Goal: Information Seeking & Learning: Learn about a topic

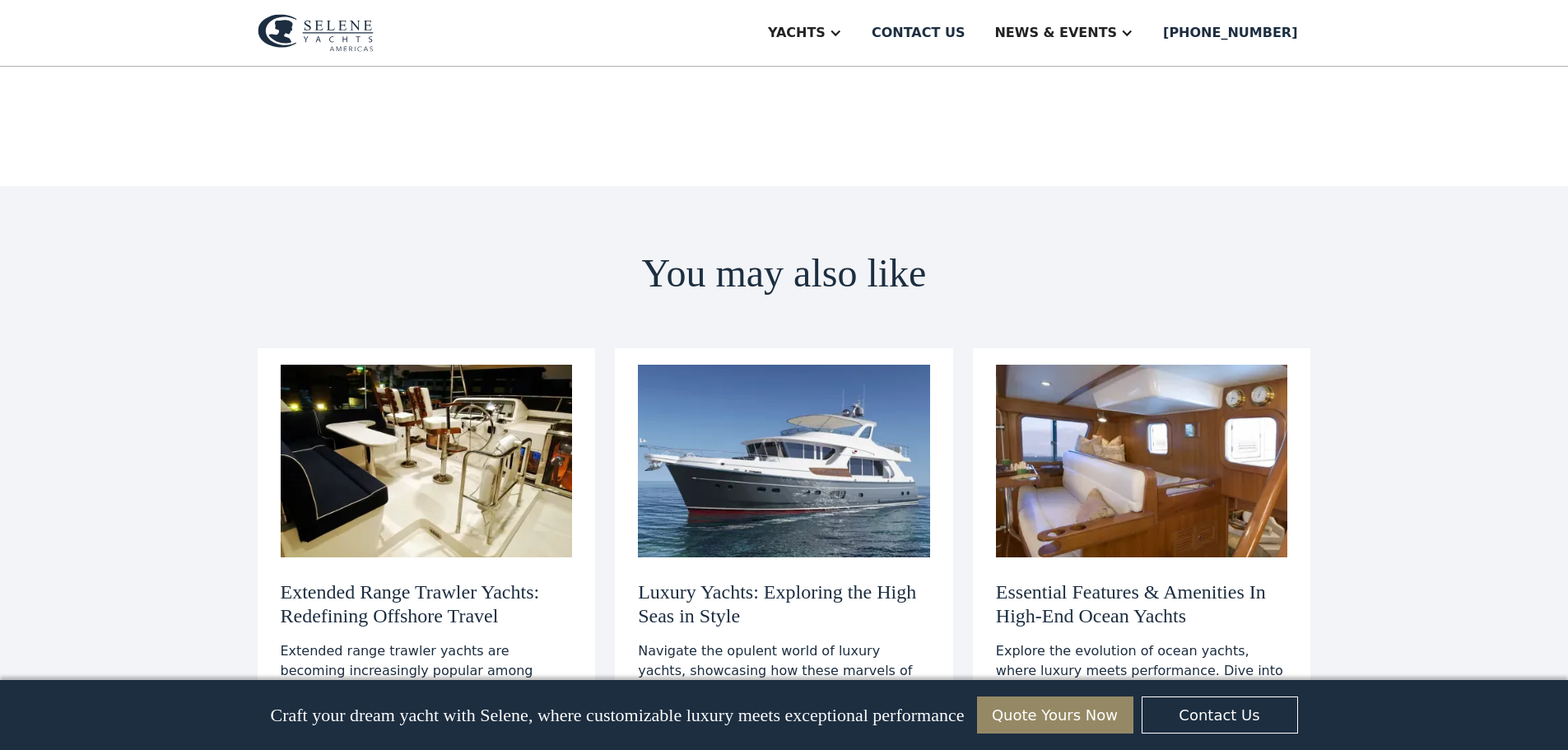
scroll to position [6154, 0]
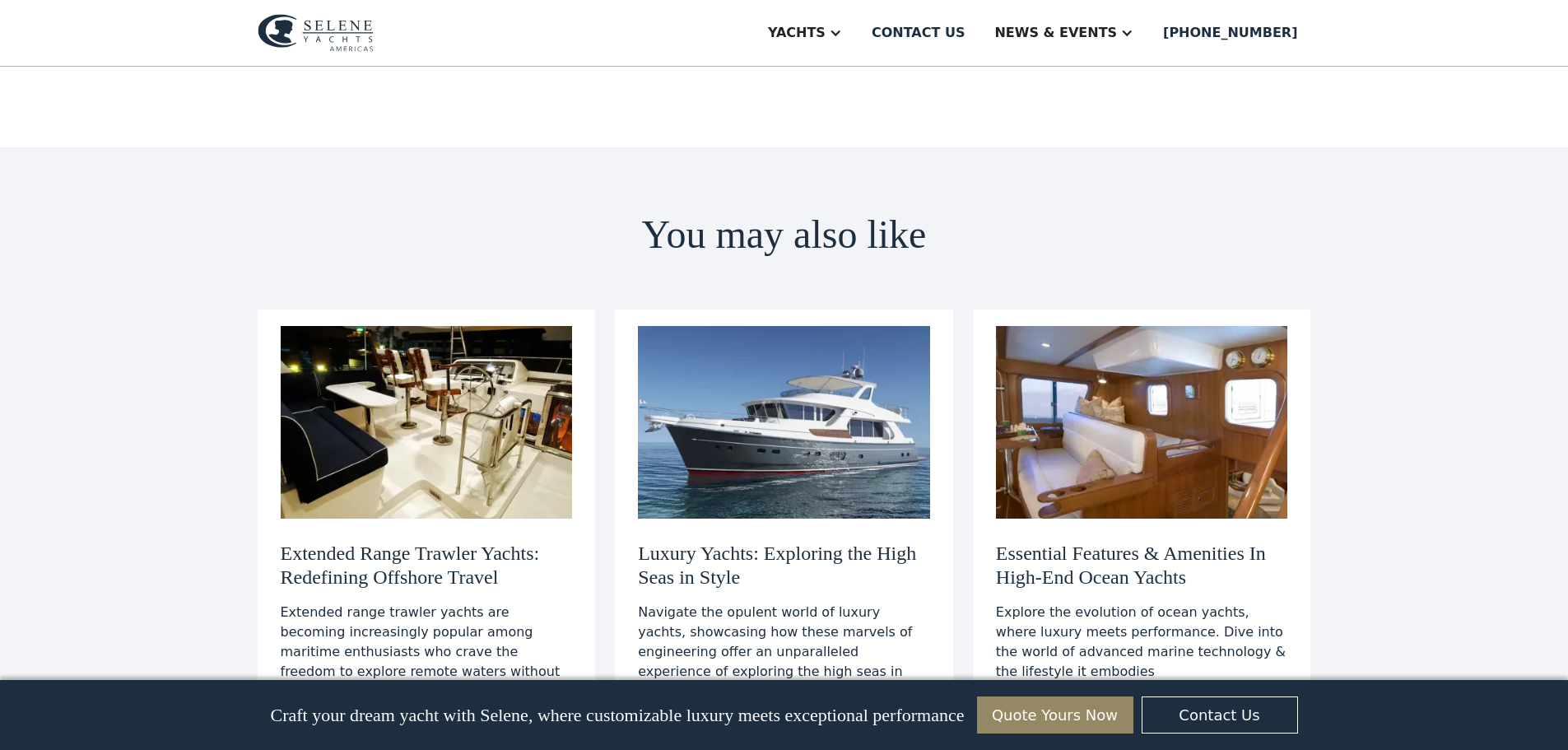
click at [779, 542] on h3 "Luxury Yachts: Exploring the High Seas in Style" at bounding box center [784, 565] width 292 height 48
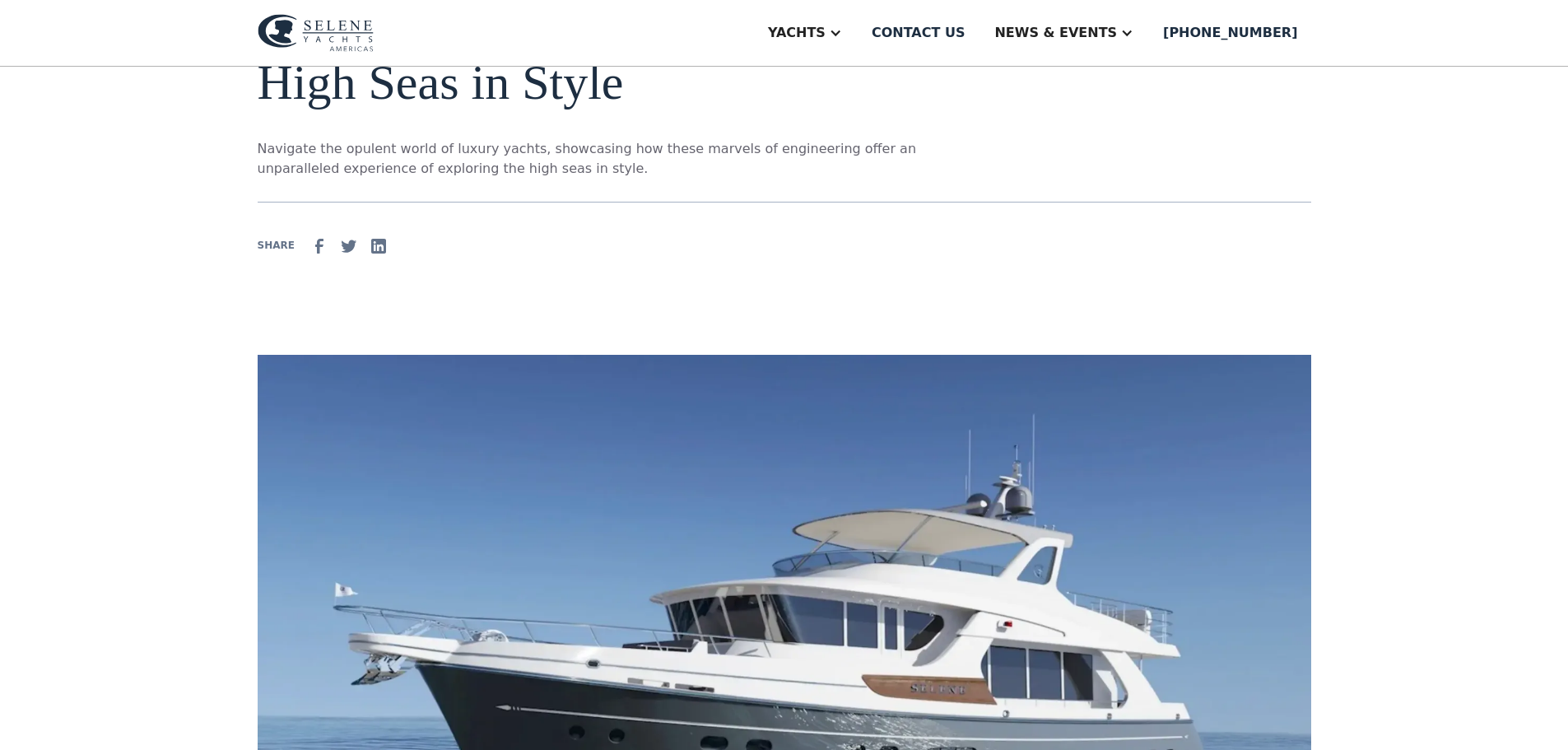
scroll to position [494, 0]
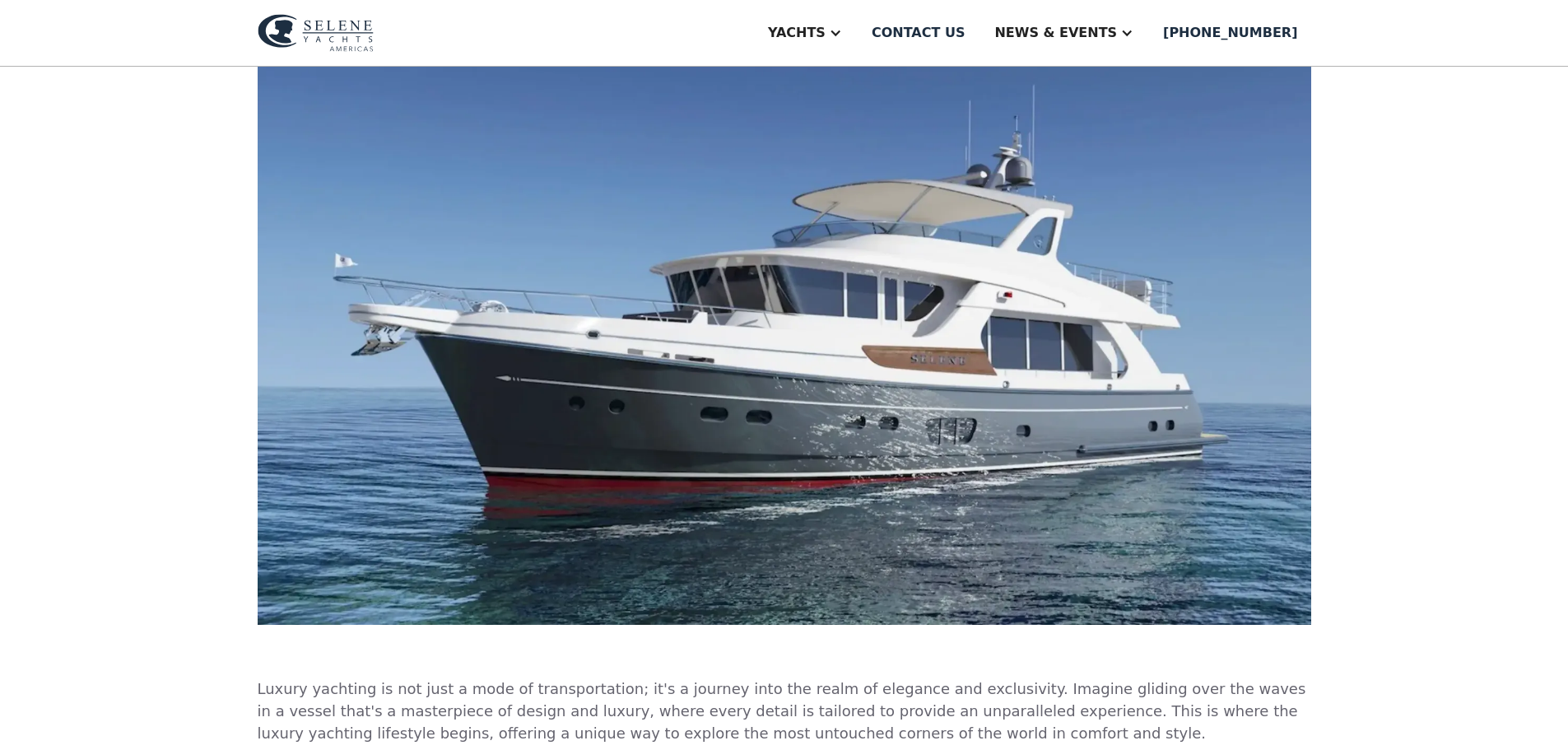
click at [946, 368] on img at bounding box center [784, 325] width 1053 height 600
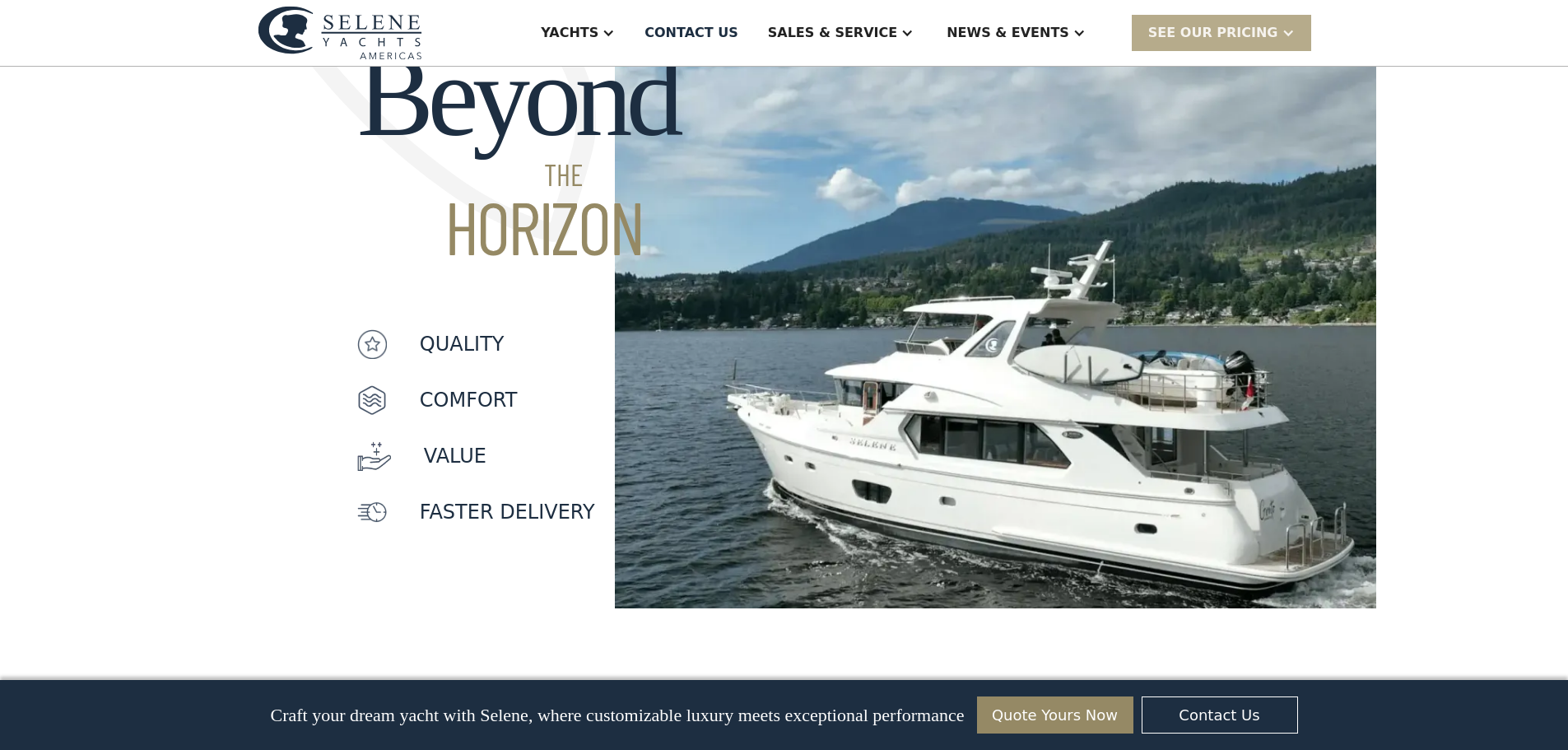
scroll to position [1317, 0]
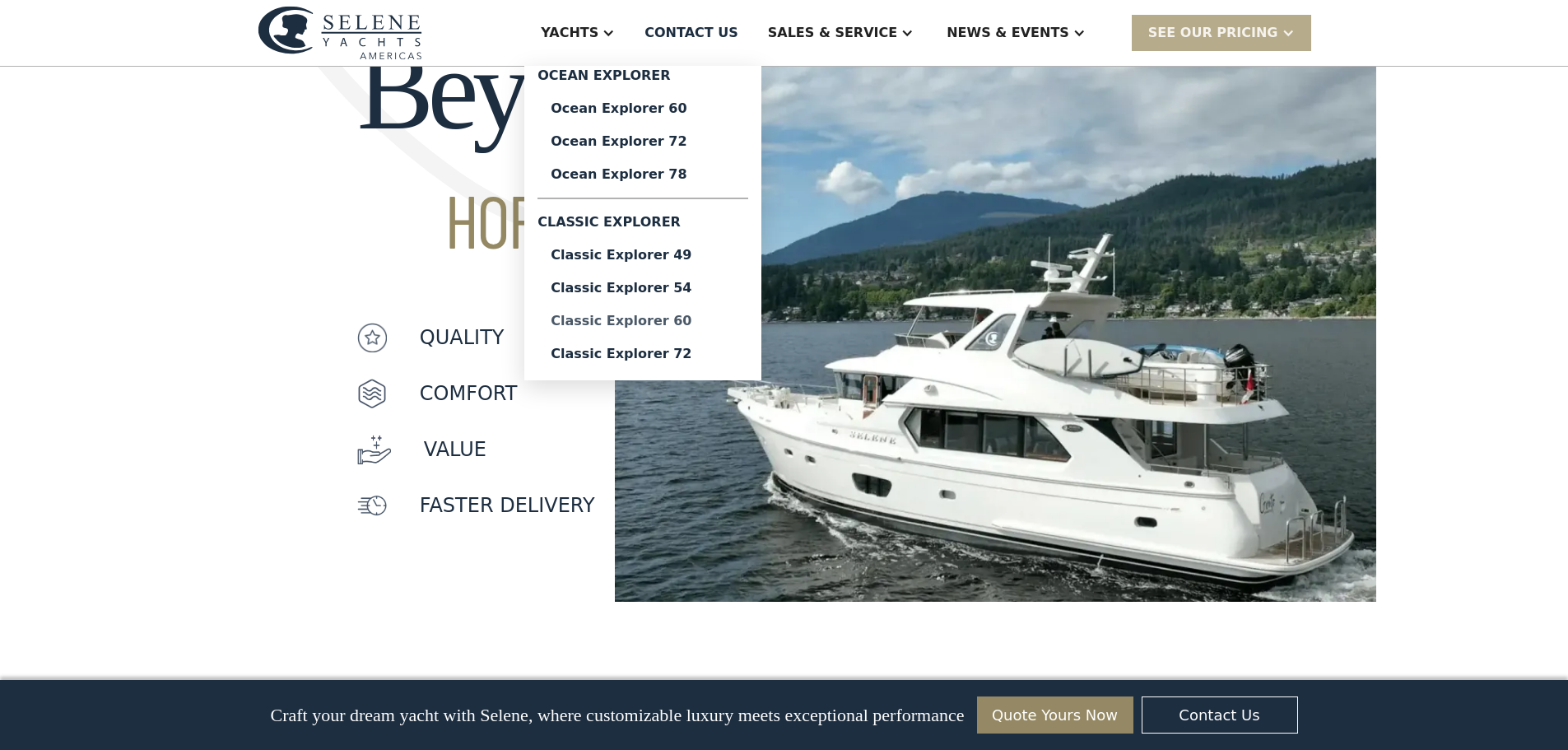
click at [710, 323] on div "Classic Explorer 60" at bounding box center [642, 321] width 185 height 13
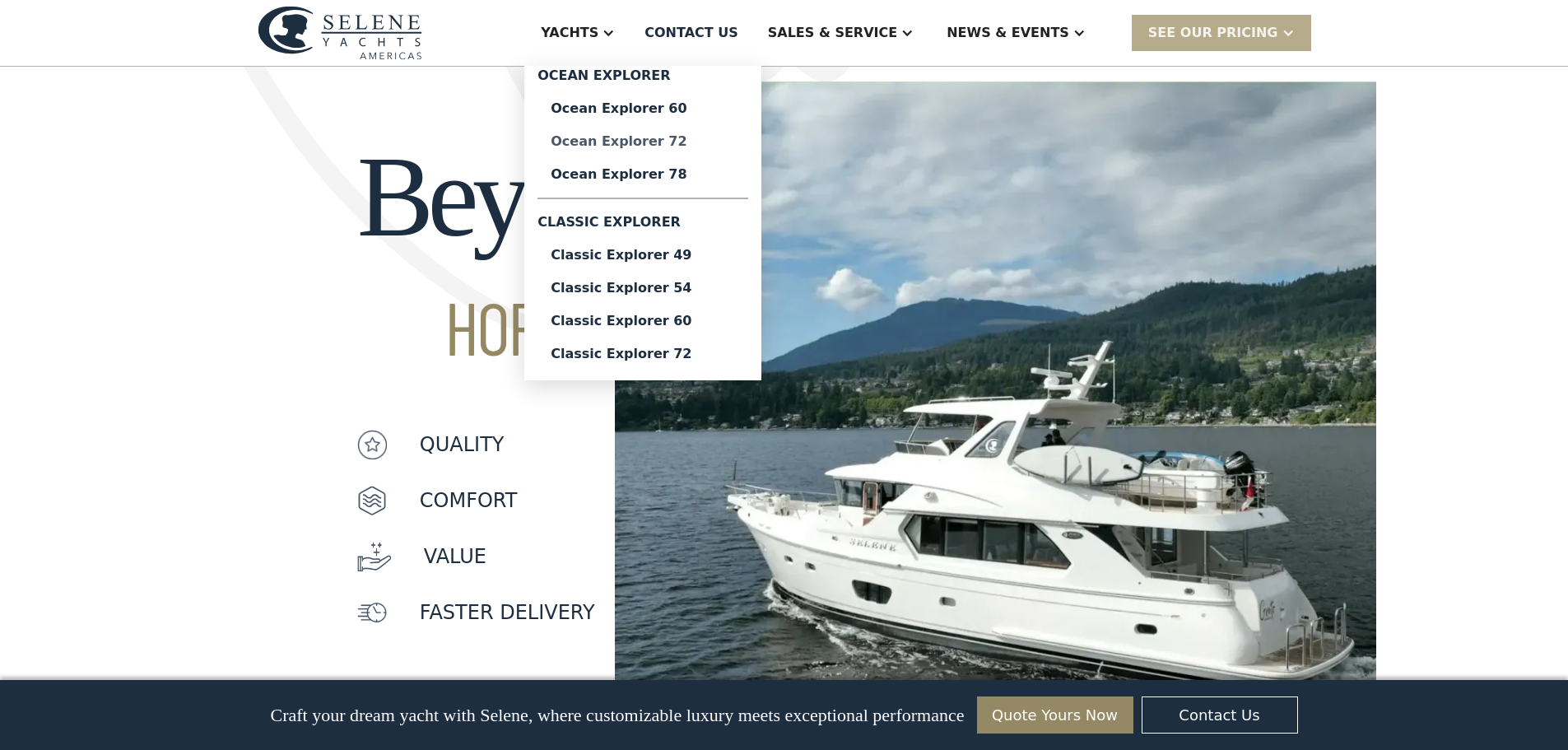
scroll to position [1152, 0]
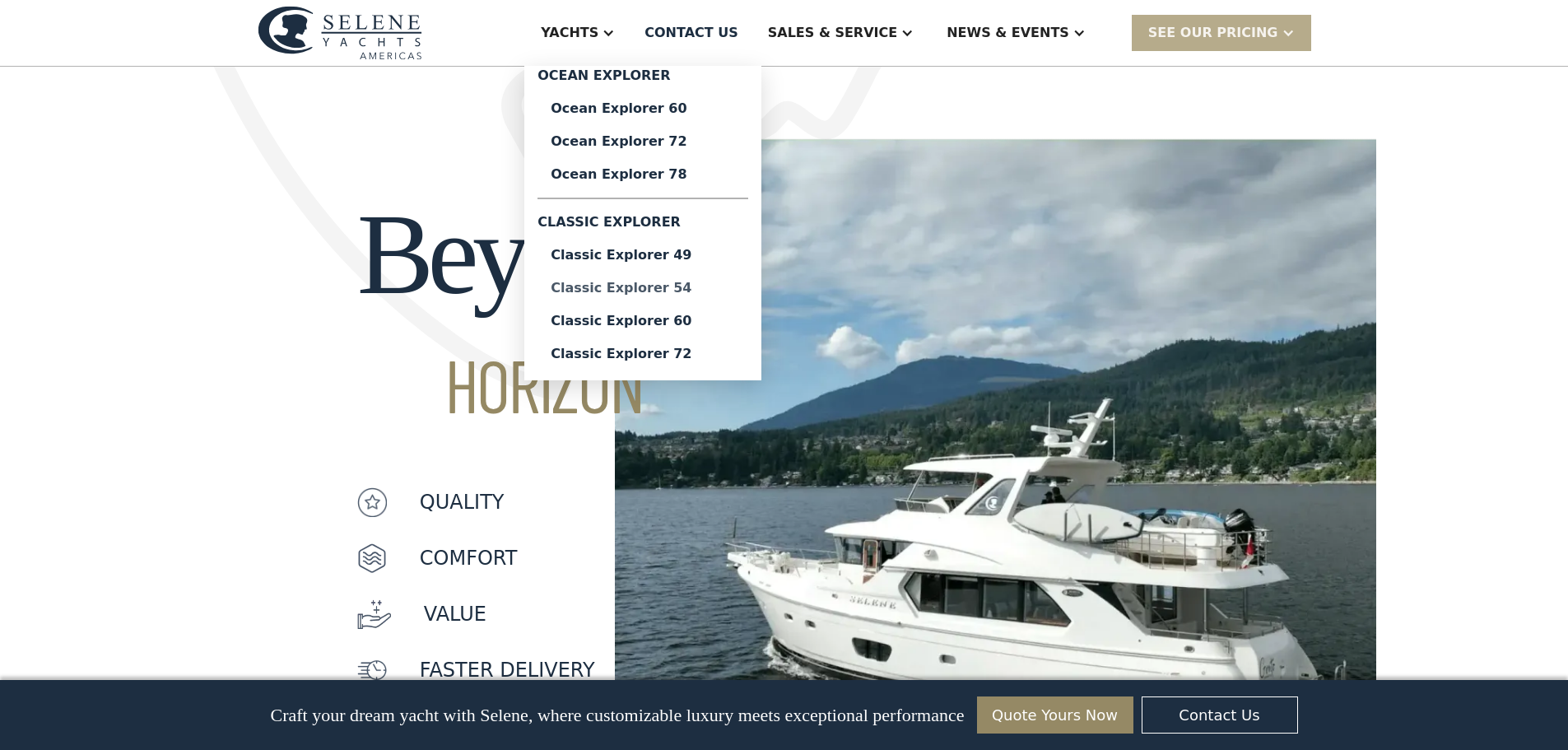
click at [725, 286] on div "Classic Explorer 54" at bounding box center [642, 288] width 185 height 13
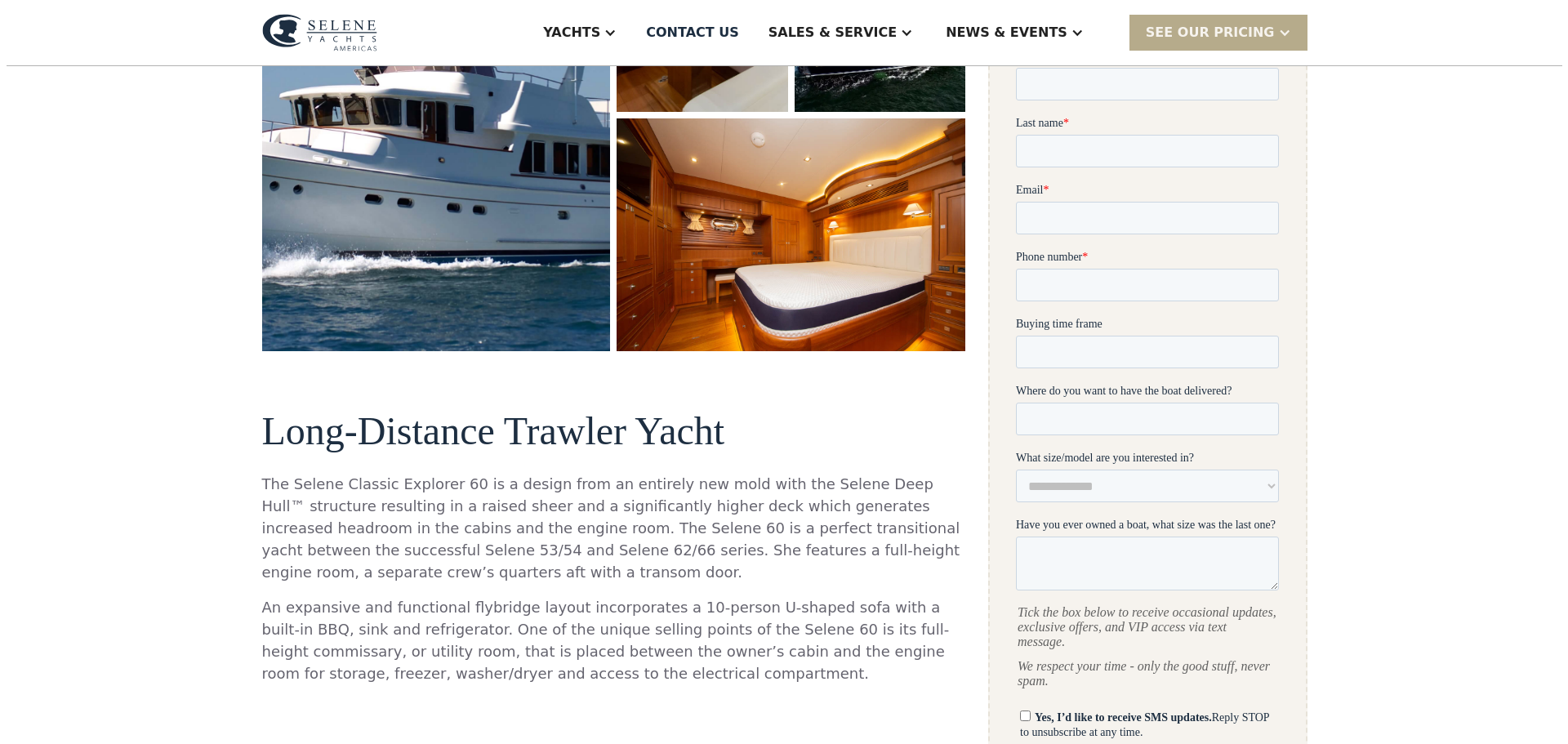
scroll to position [327, 0]
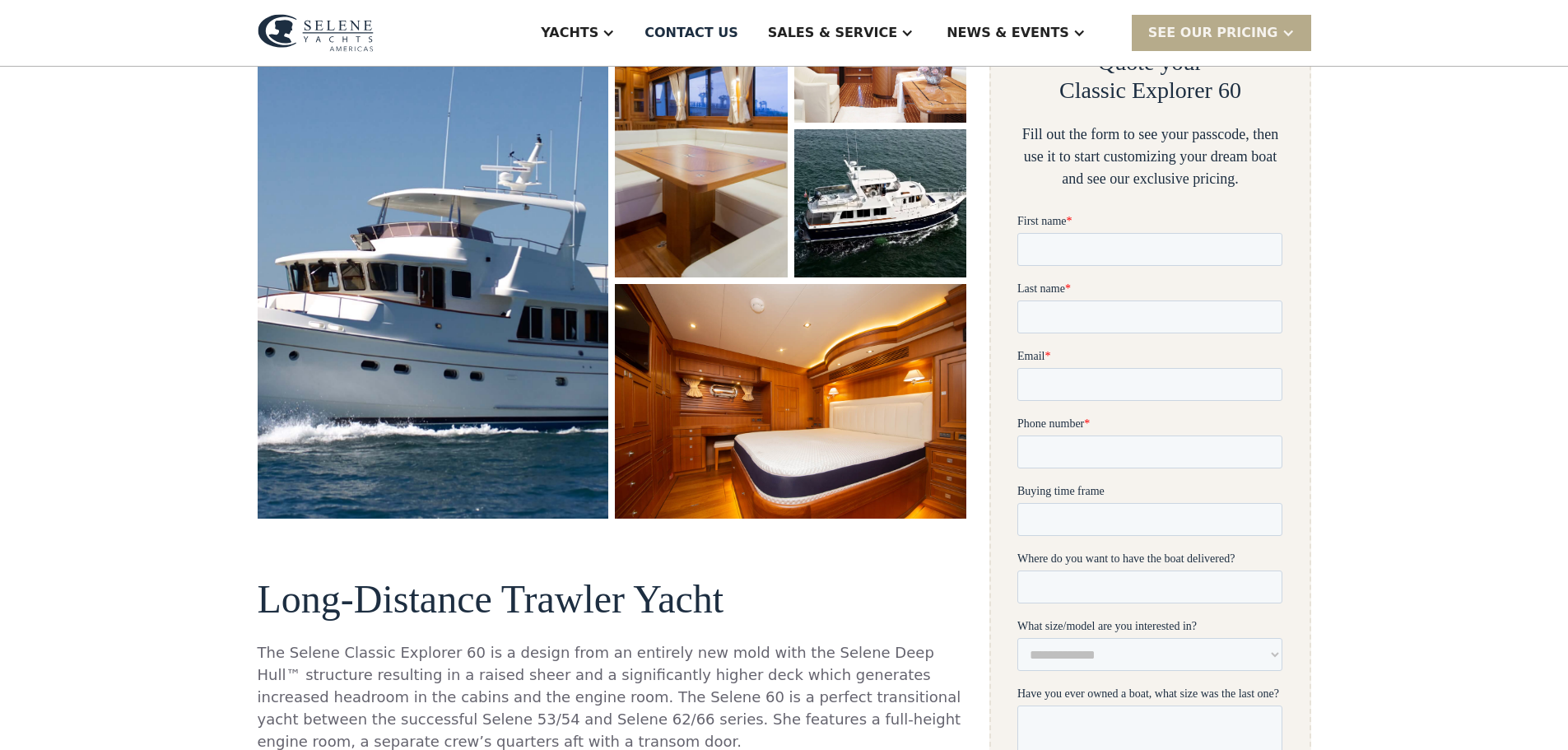
click at [472, 216] on img "open lightbox" at bounding box center [433, 246] width 373 height 577
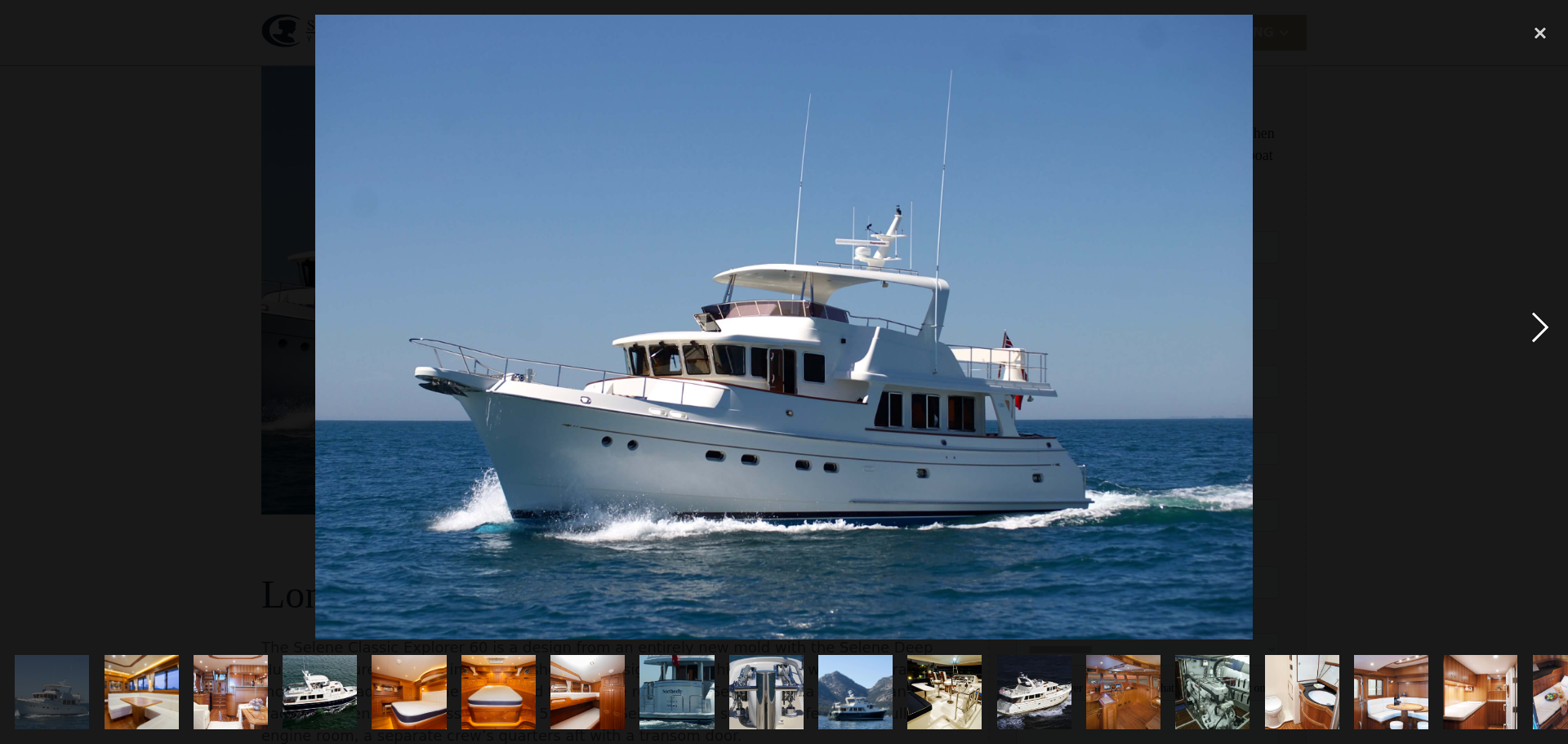
click at [1538, 321] on div "next image" at bounding box center [1540, 327] width 56 height 624
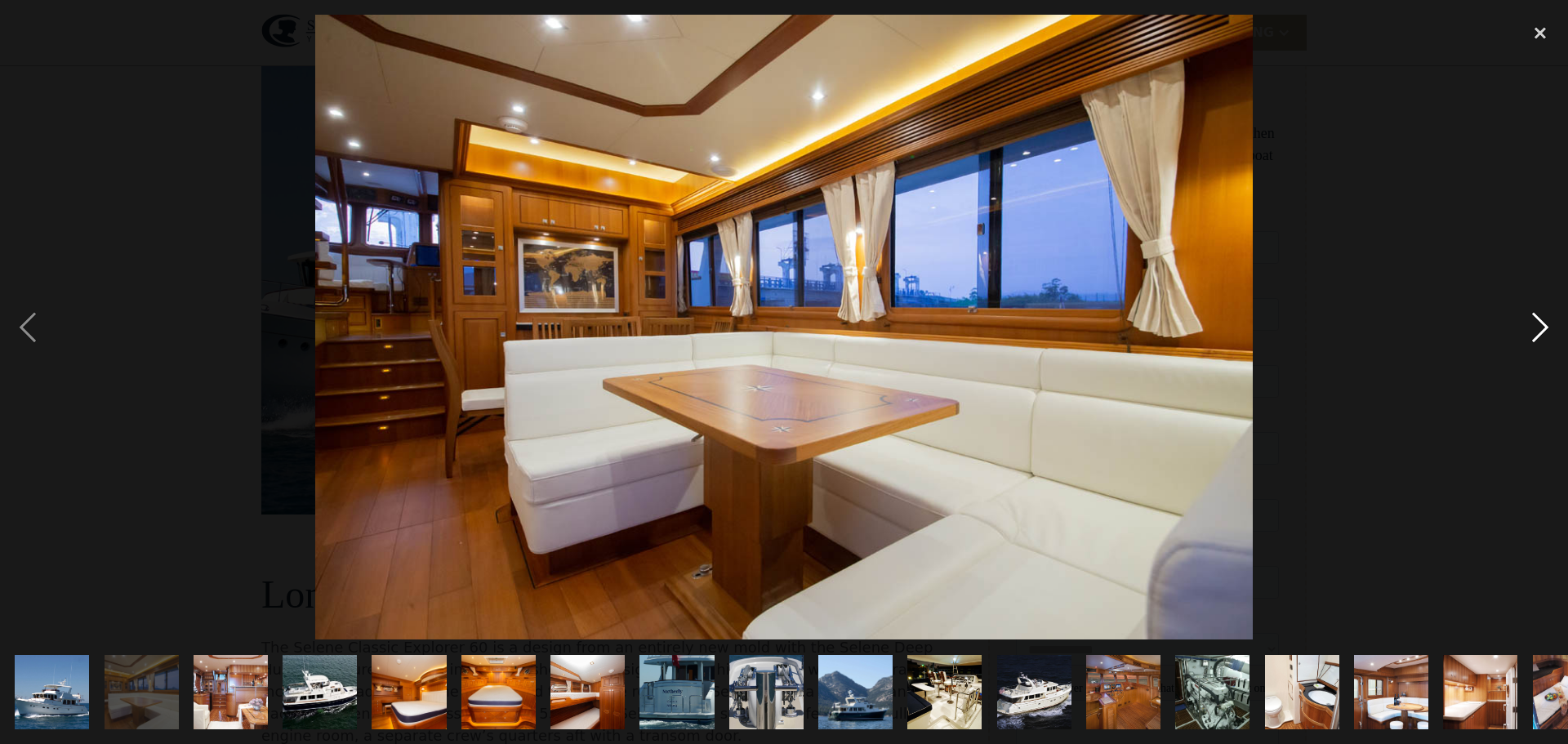
click at [1538, 321] on div "next image" at bounding box center [1540, 327] width 56 height 624
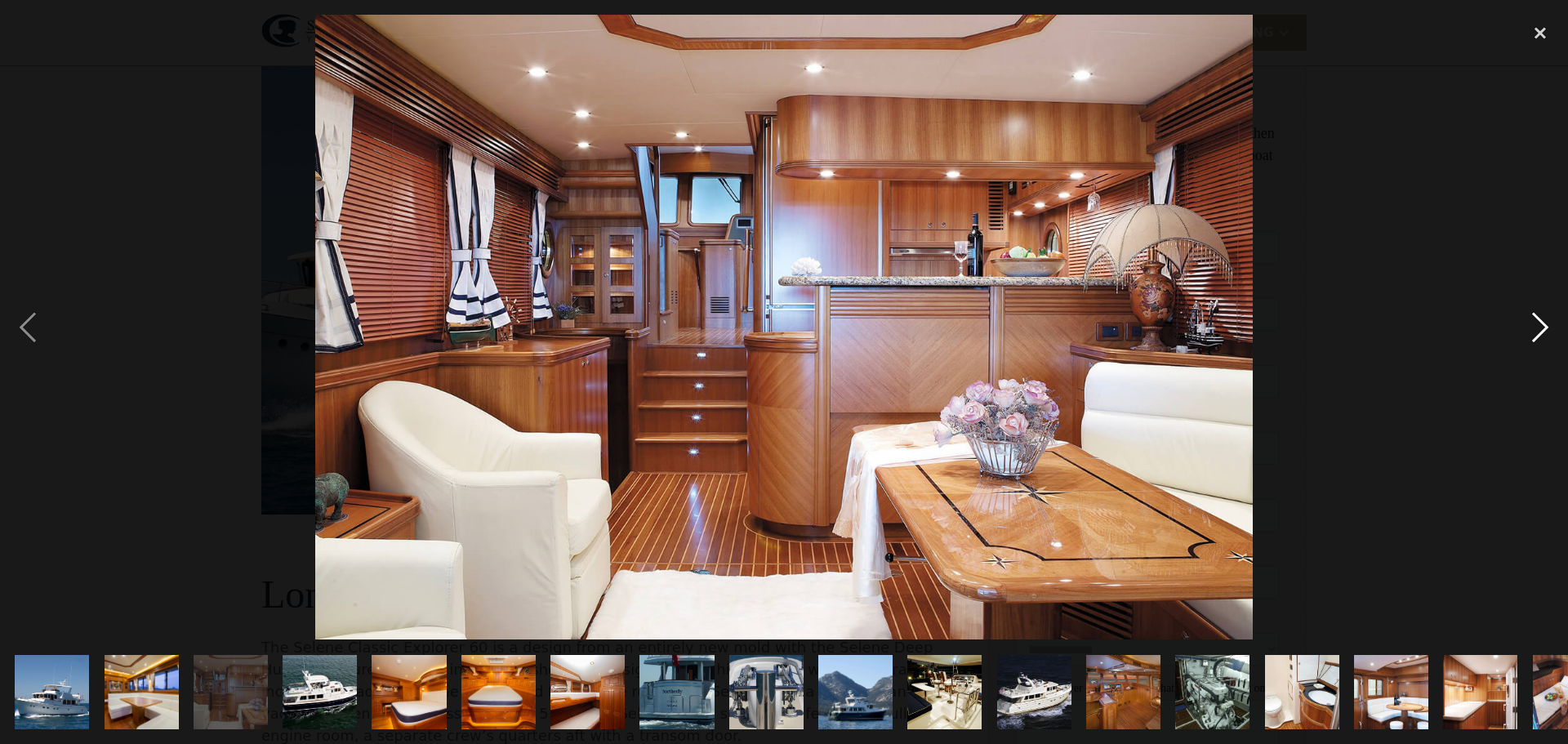
click at [1538, 321] on div "next image" at bounding box center [1540, 327] width 56 height 624
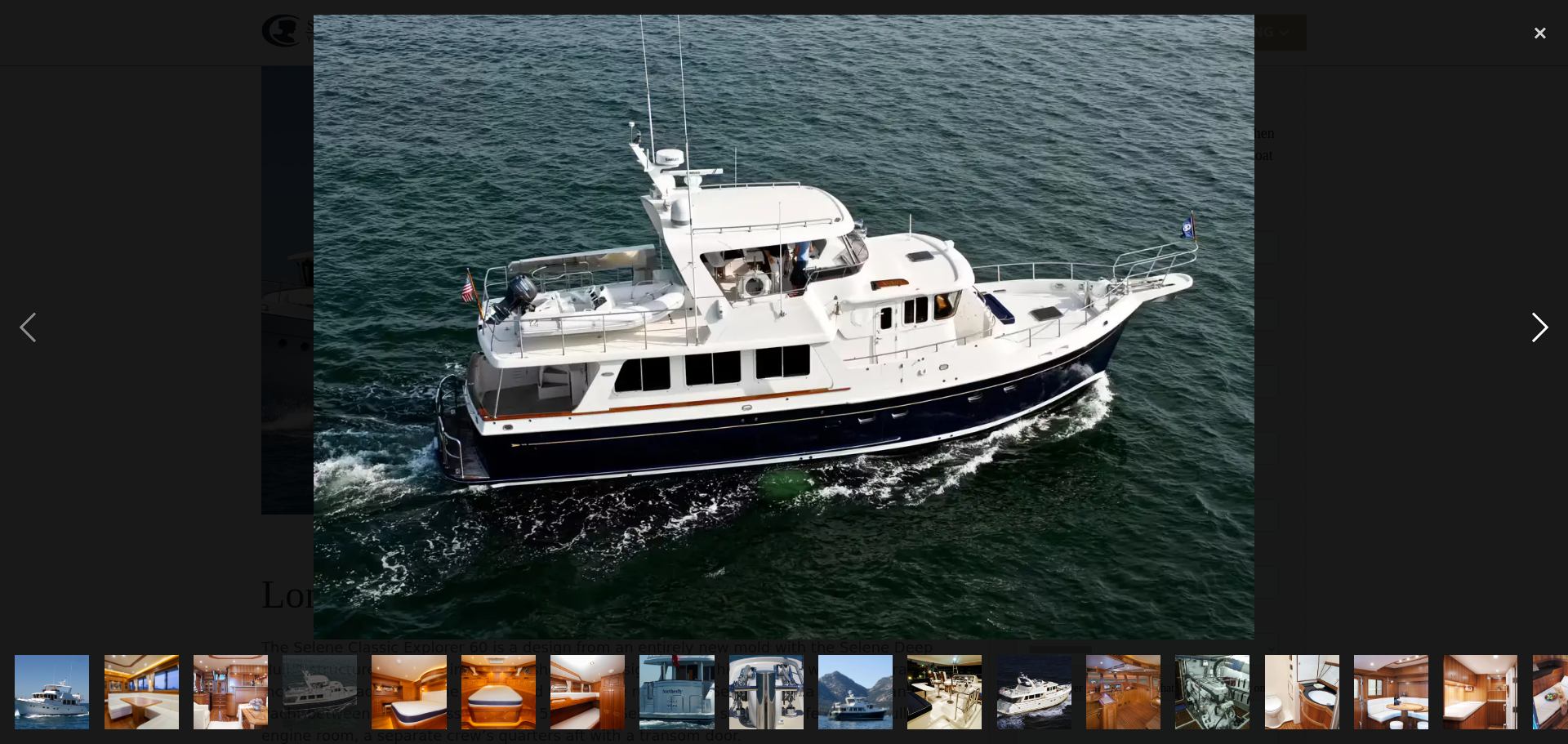
click at [1538, 321] on div "next image" at bounding box center [1540, 327] width 56 height 624
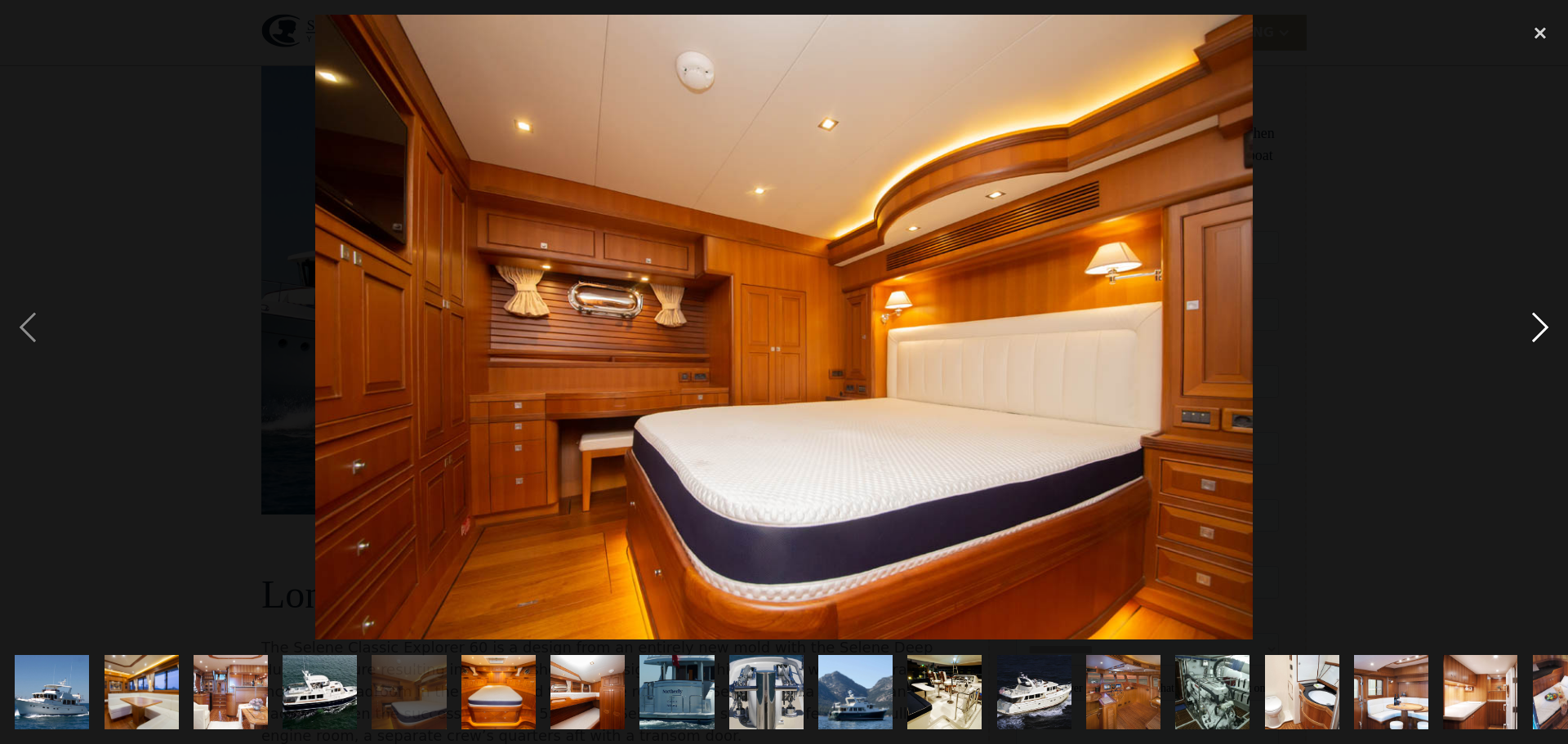
click at [1538, 321] on div "next image" at bounding box center [1540, 327] width 56 height 624
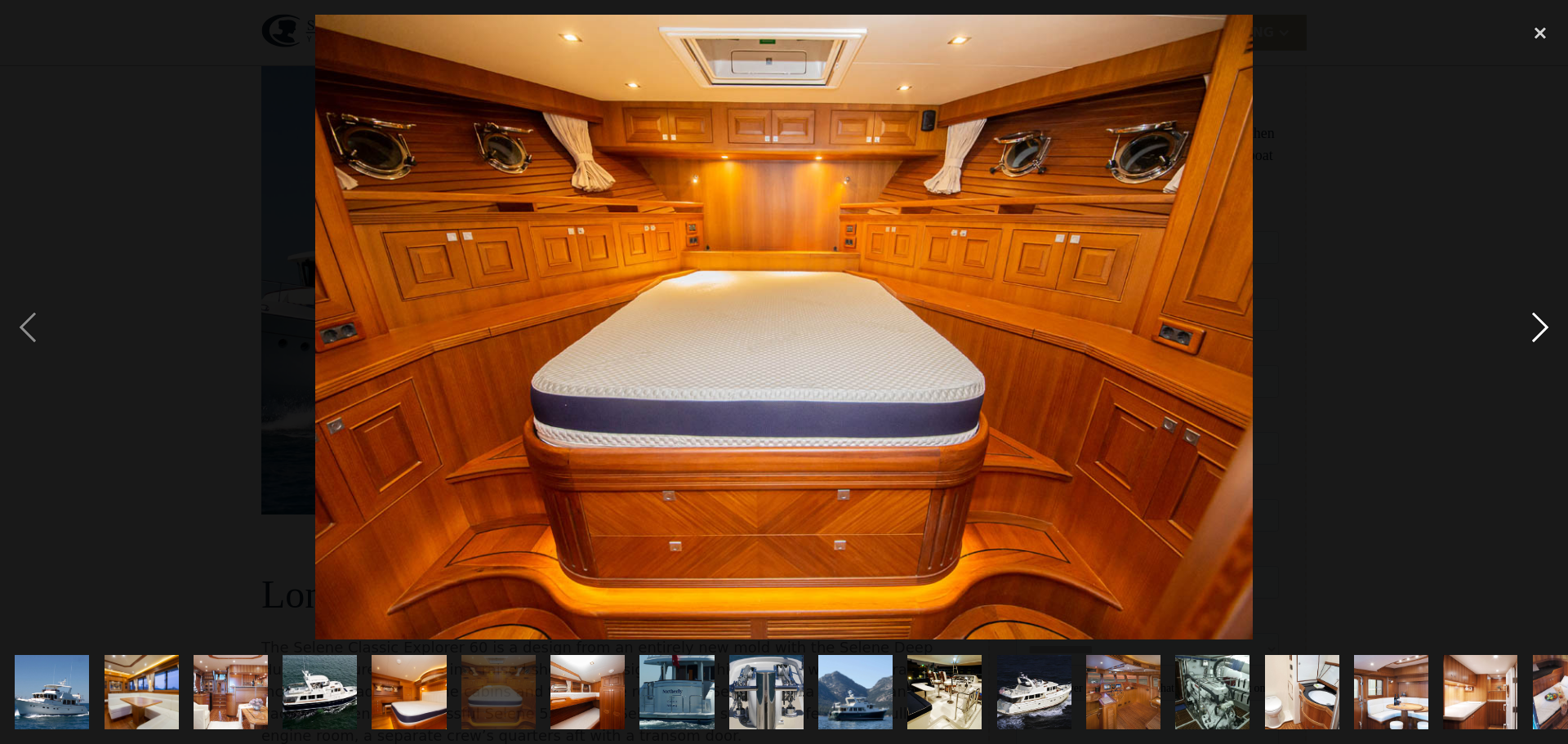
click at [1538, 321] on div "next image" at bounding box center [1540, 327] width 56 height 624
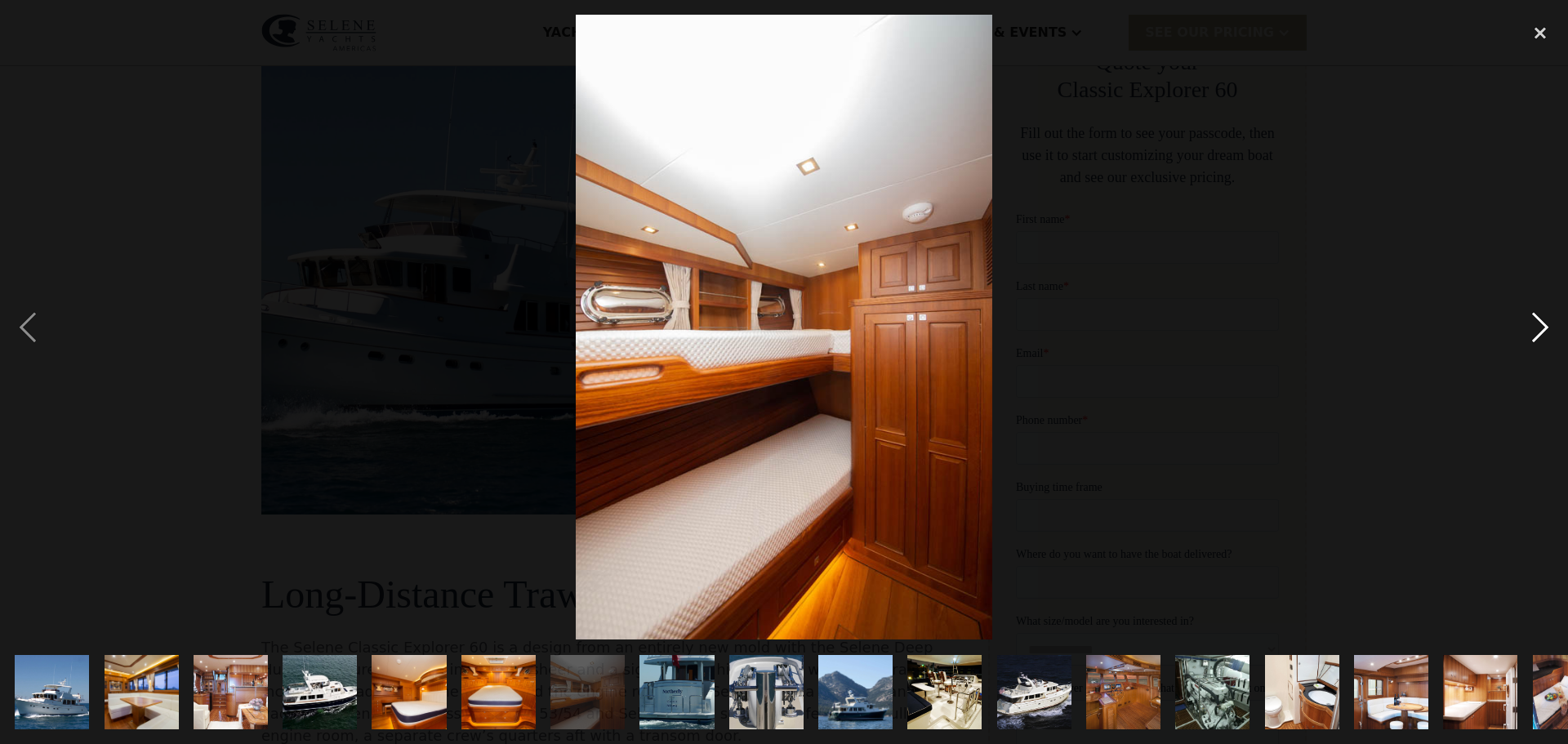
click at [1538, 321] on div "next image" at bounding box center [1540, 327] width 56 height 624
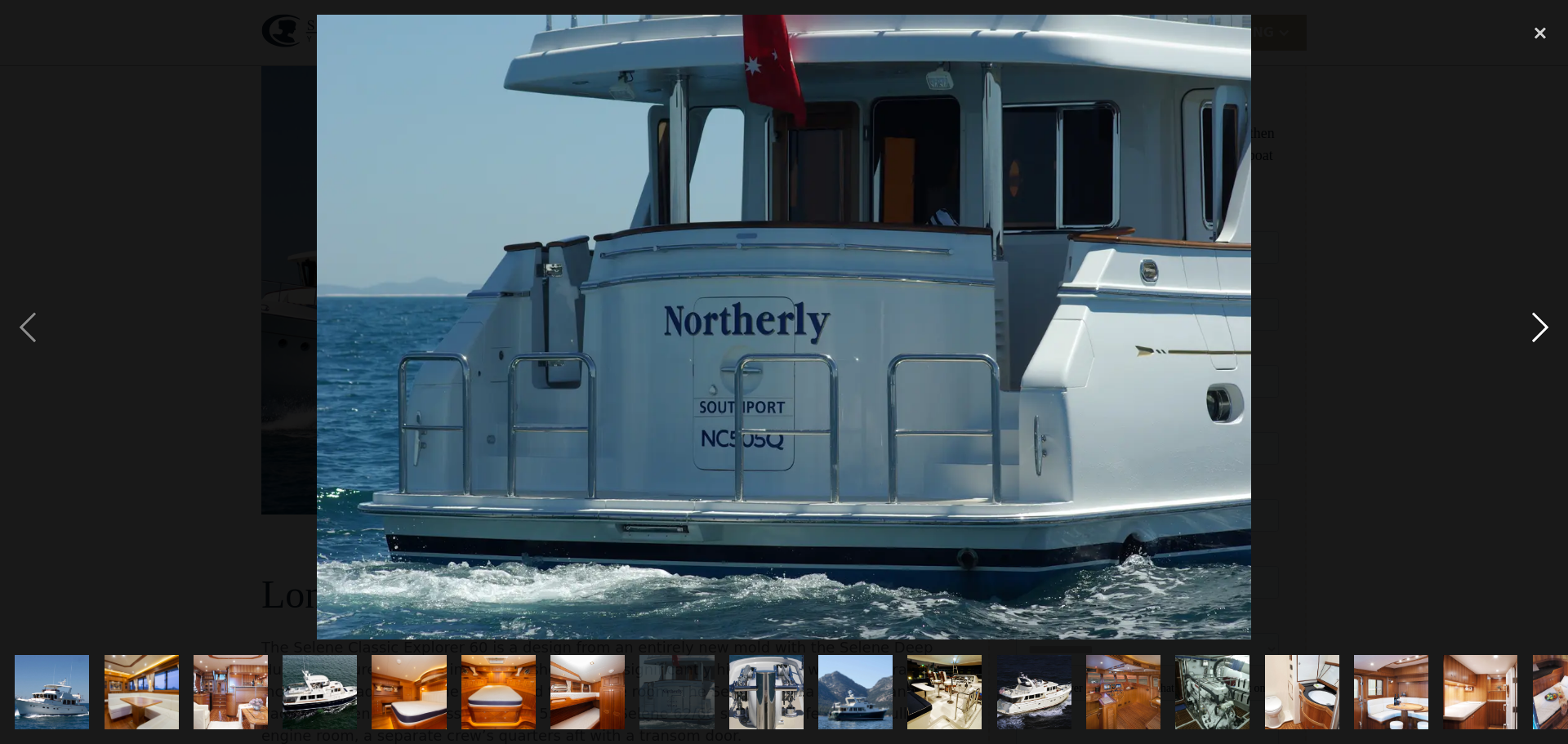
click at [1538, 321] on div "next image" at bounding box center [1540, 327] width 56 height 624
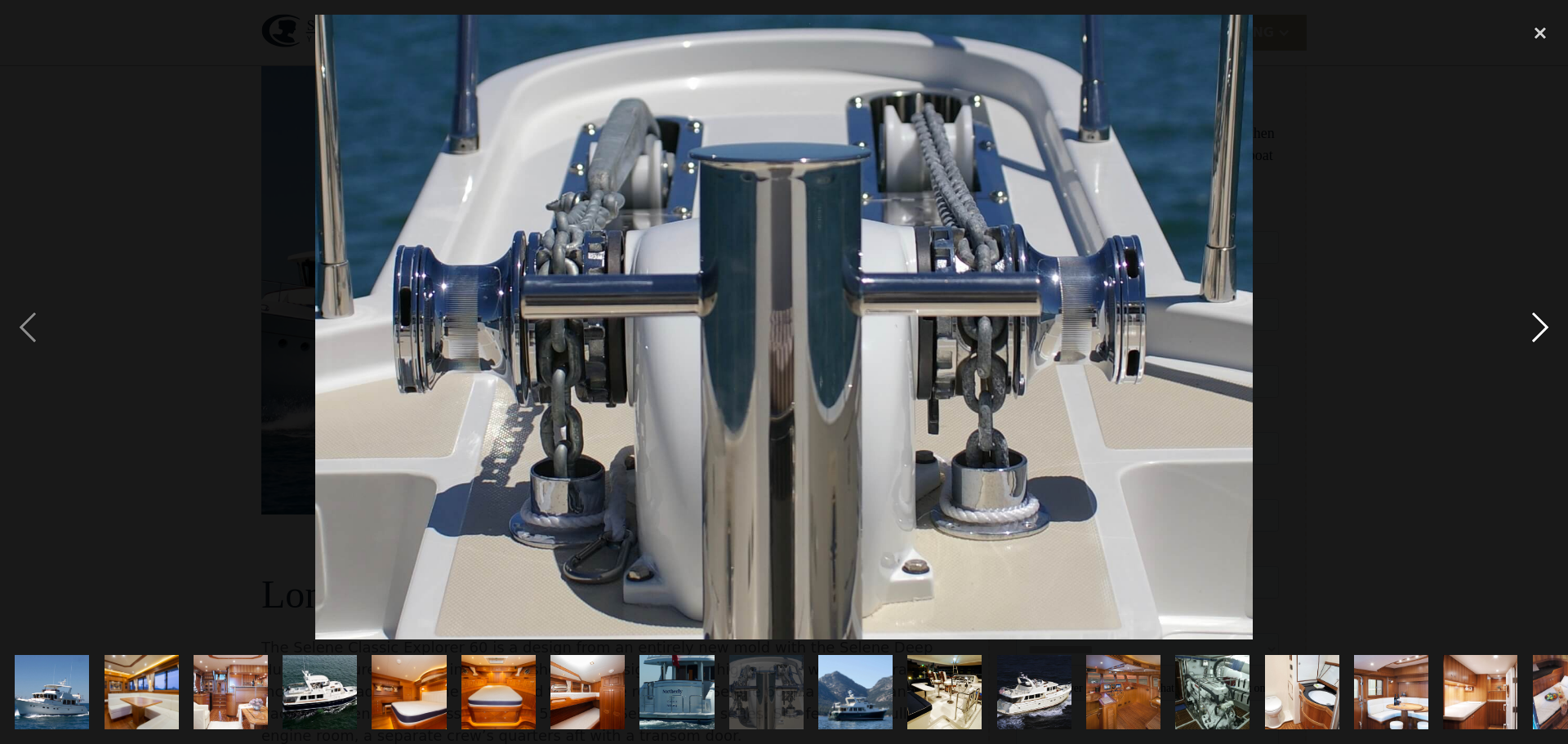
click at [1538, 321] on div "next image" at bounding box center [1540, 327] width 56 height 624
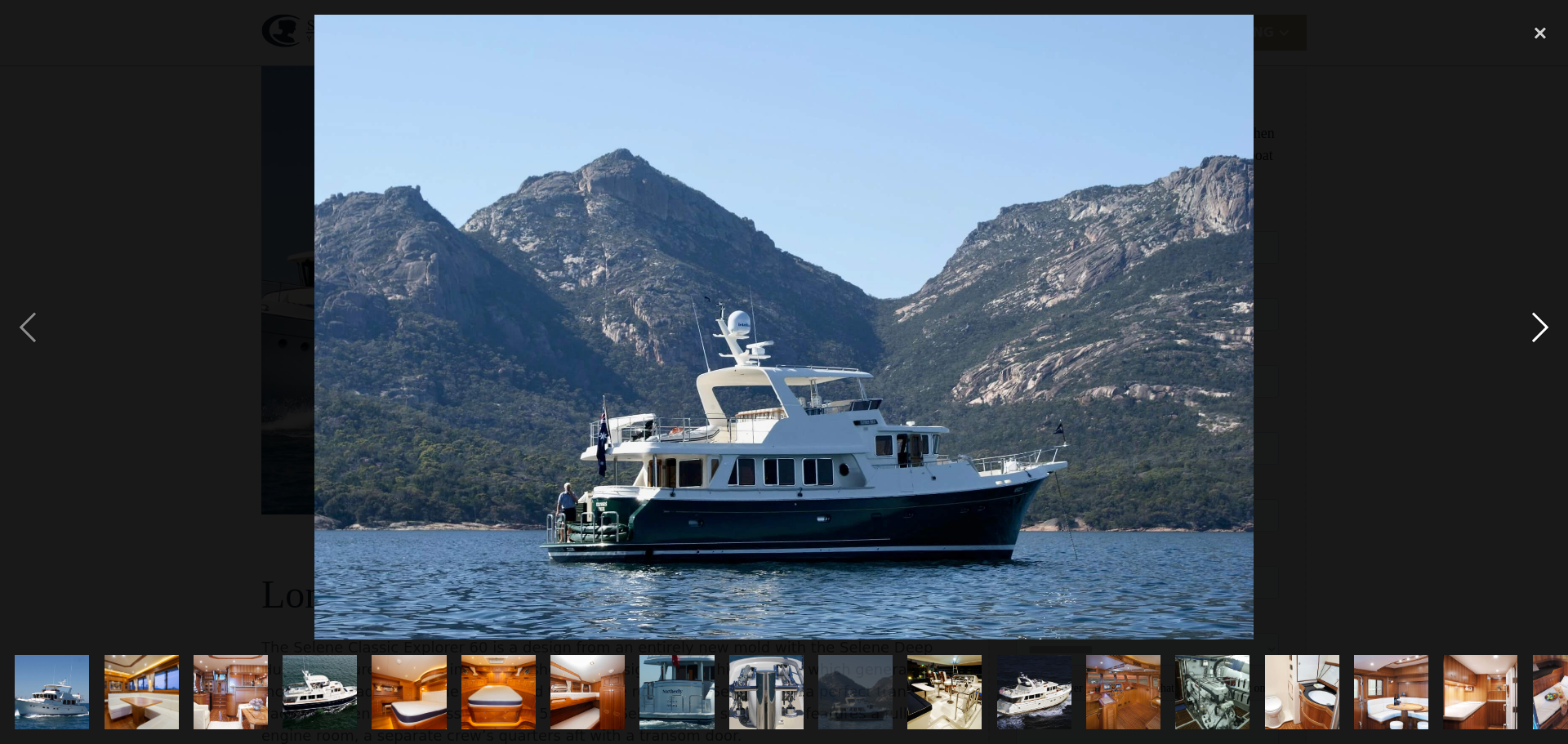
click at [1538, 321] on div "next image" at bounding box center [1540, 327] width 56 height 624
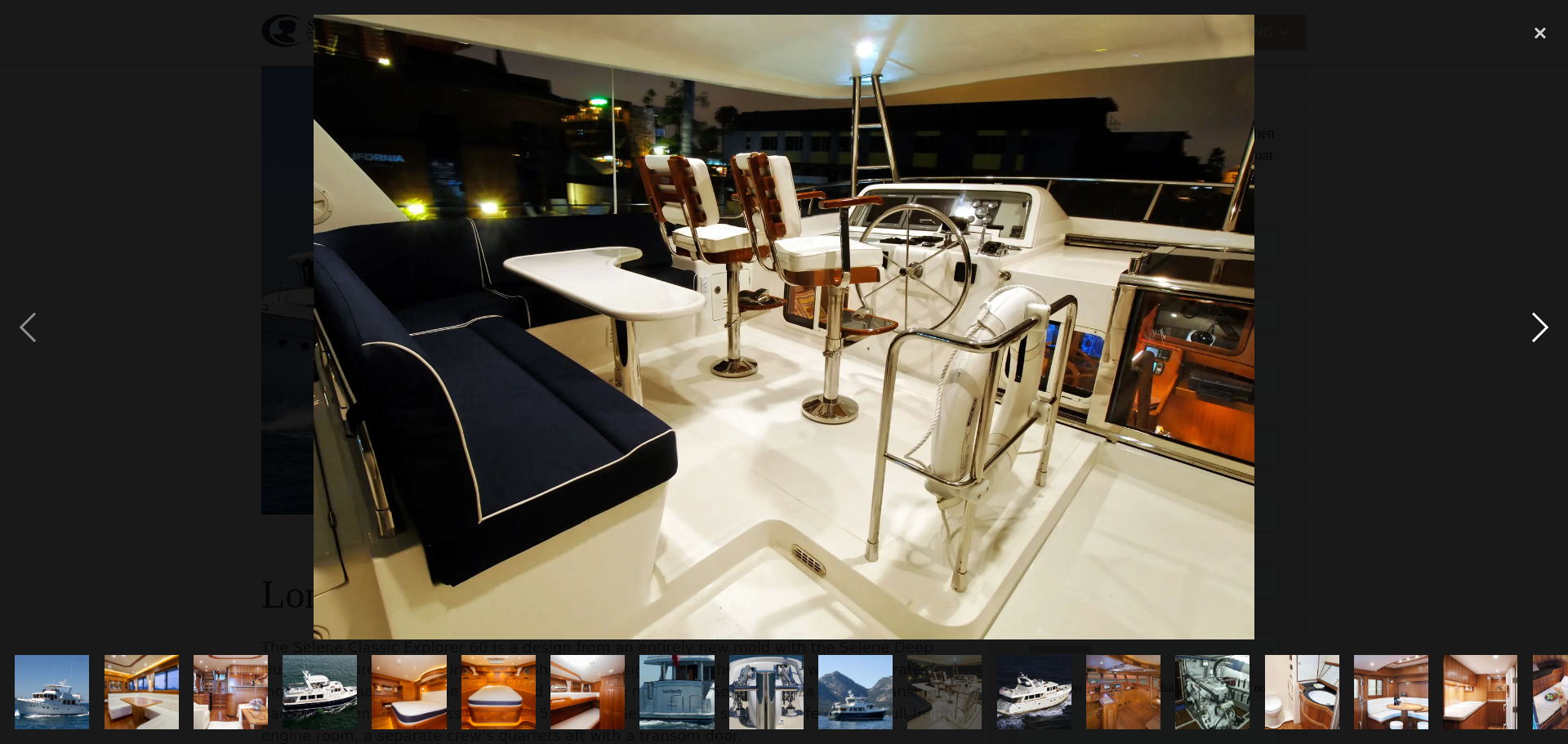
click at [1538, 321] on div "next image" at bounding box center [1540, 327] width 56 height 624
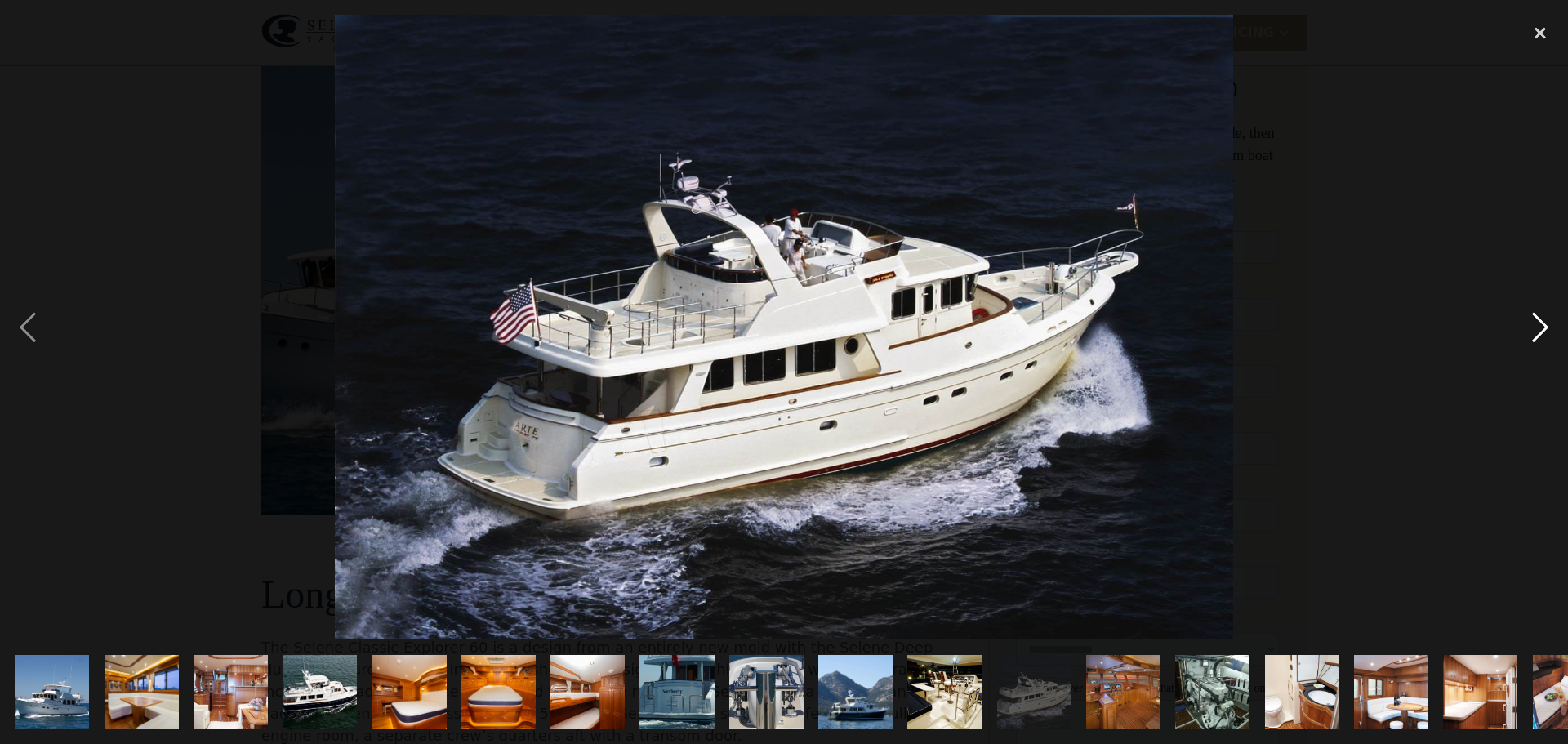
click at [1538, 321] on div "next image" at bounding box center [1540, 327] width 56 height 624
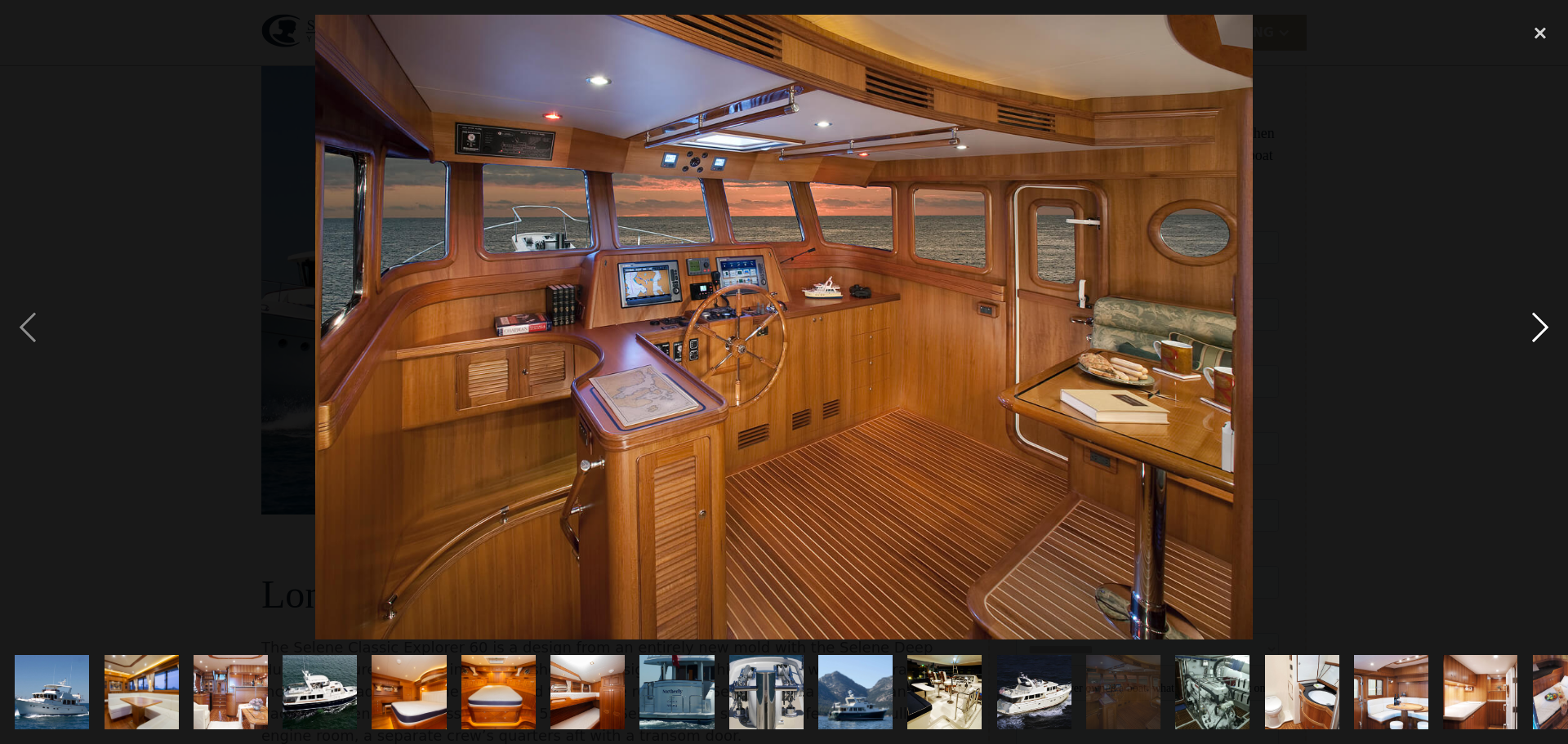
click at [1538, 321] on div "next image" at bounding box center [1540, 327] width 56 height 624
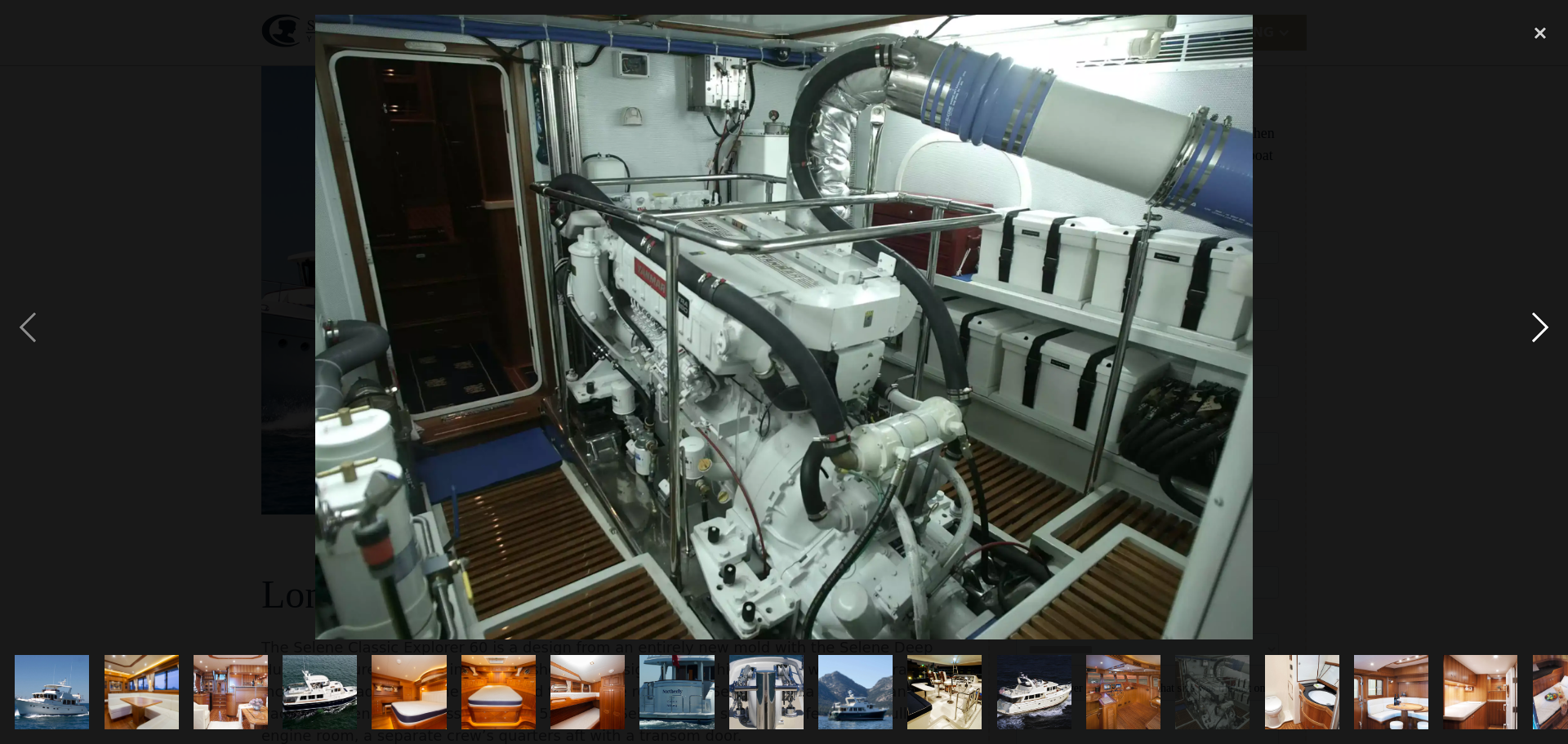
click at [1538, 321] on div "next image" at bounding box center [1540, 327] width 56 height 624
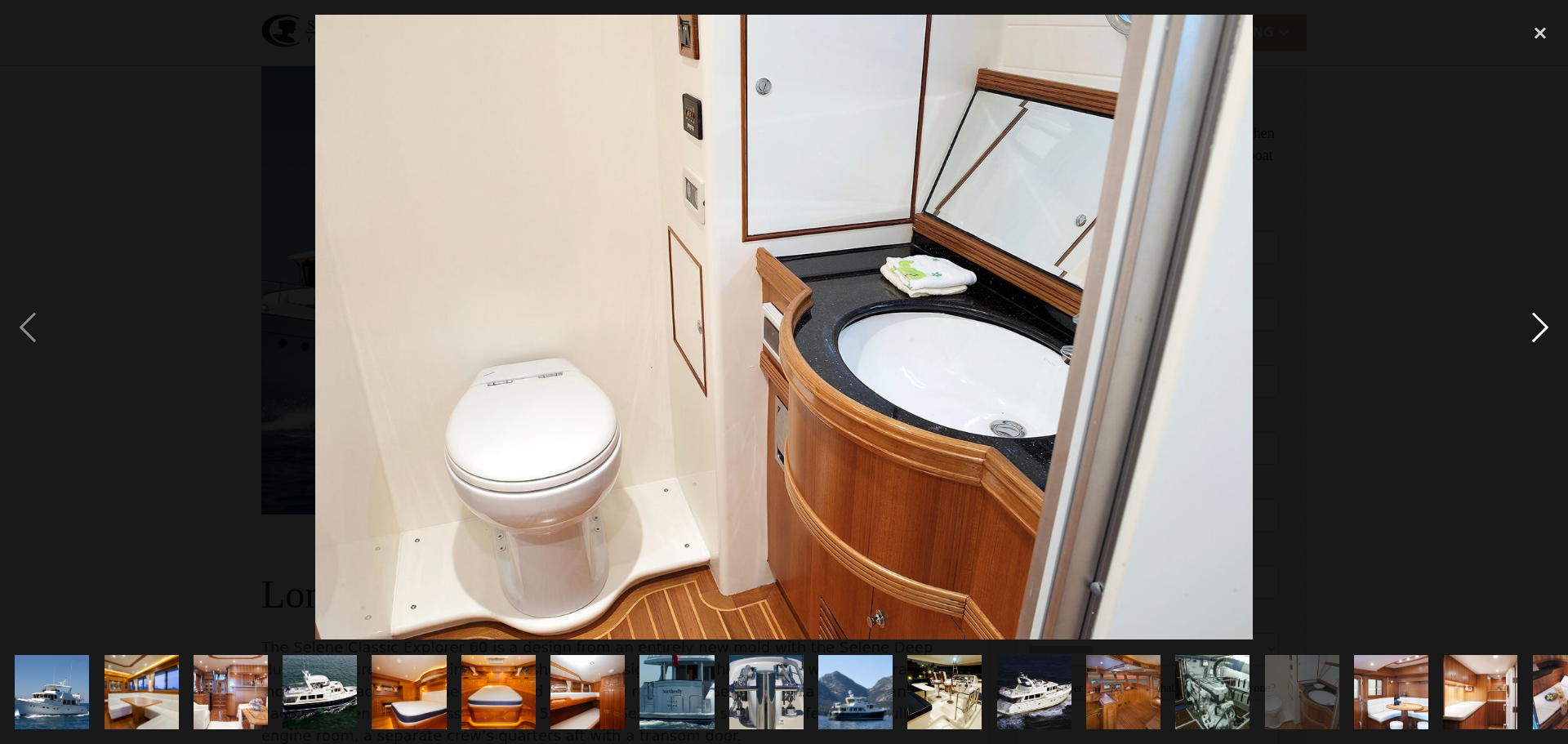
click at [1538, 321] on div "next image" at bounding box center [1540, 327] width 56 height 624
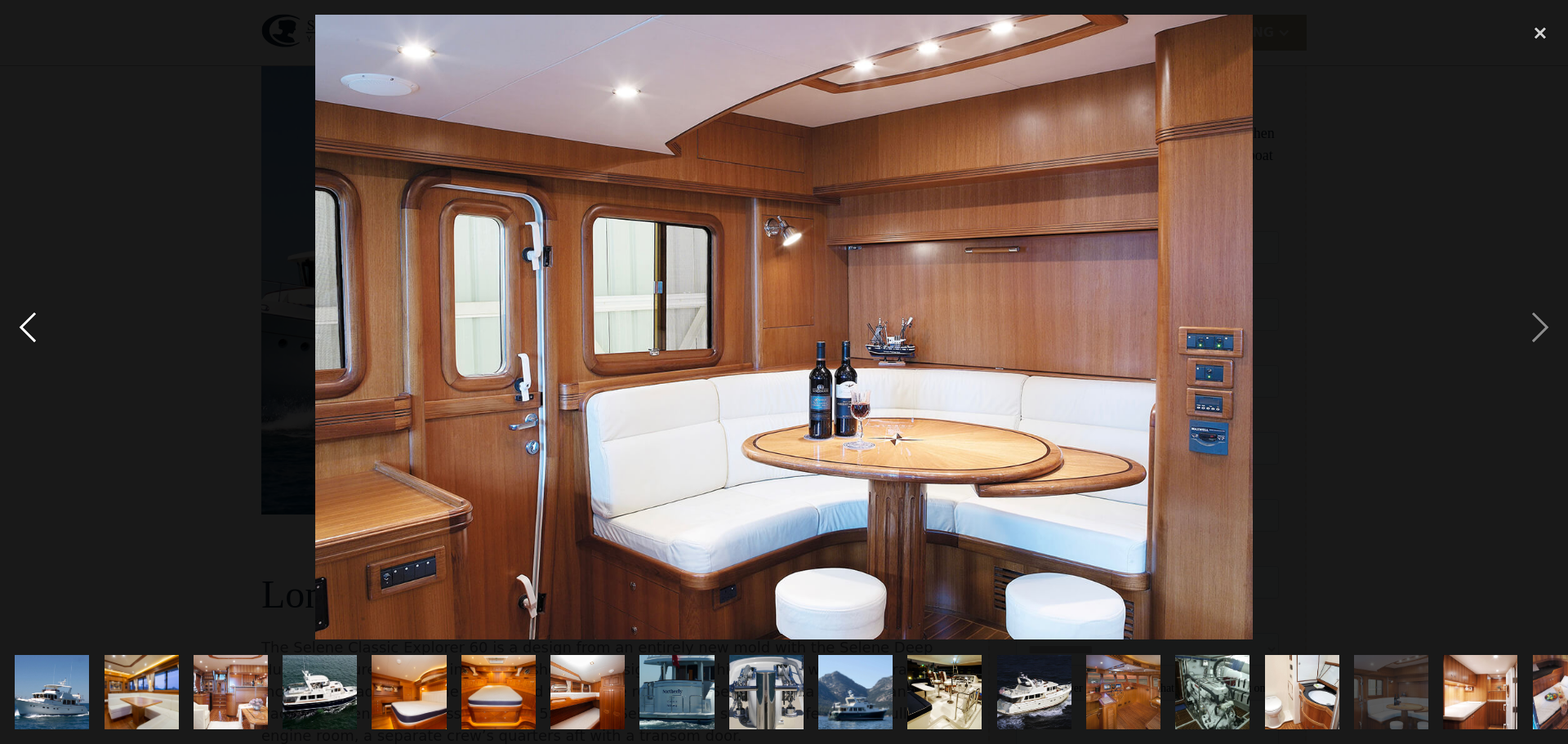
drag, startPoint x: 36, startPoint y: 326, endPoint x: 0, endPoint y: 228, distance: 104.4
click at [34, 317] on div "previous image" at bounding box center [28, 327] width 56 height 624
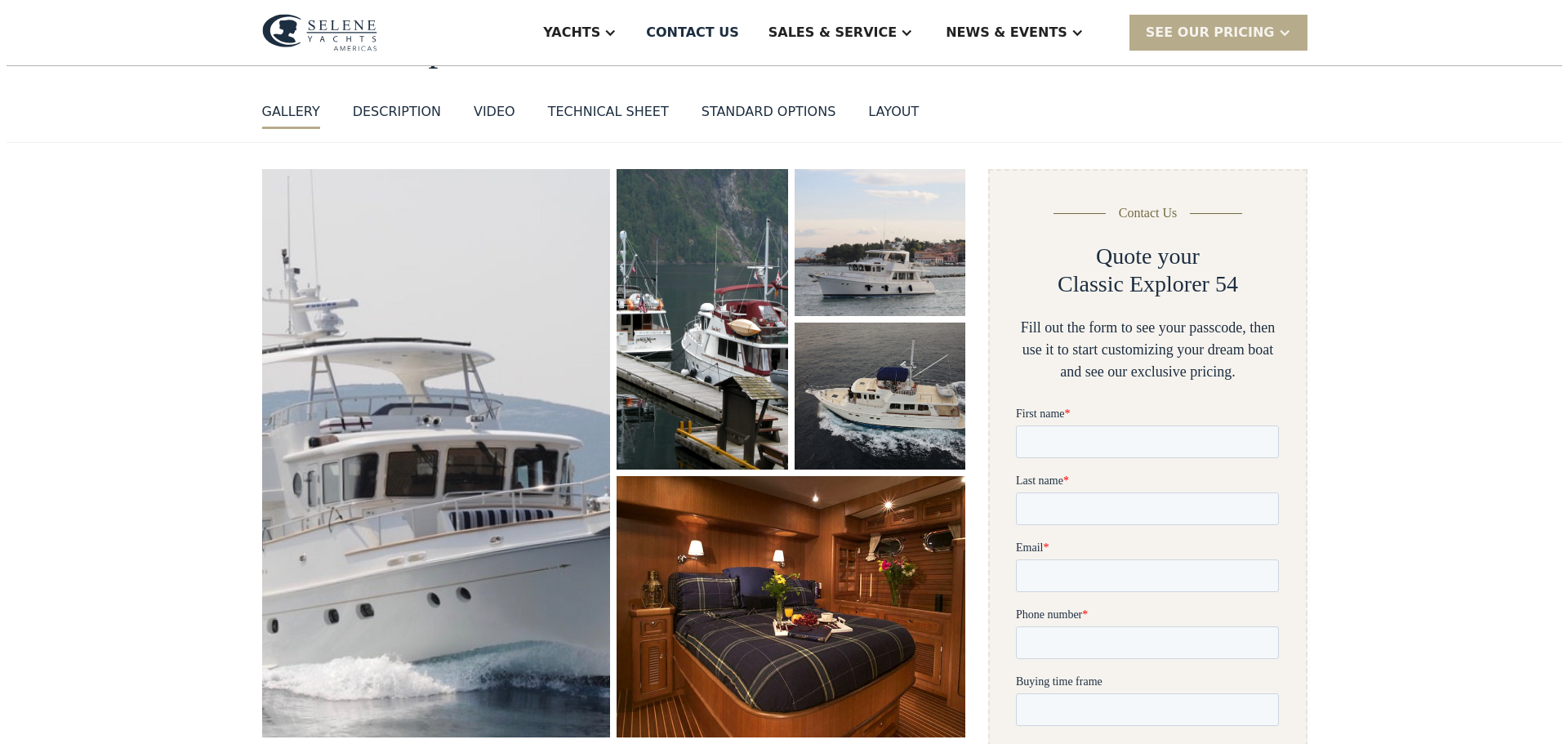
scroll to position [163, 0]
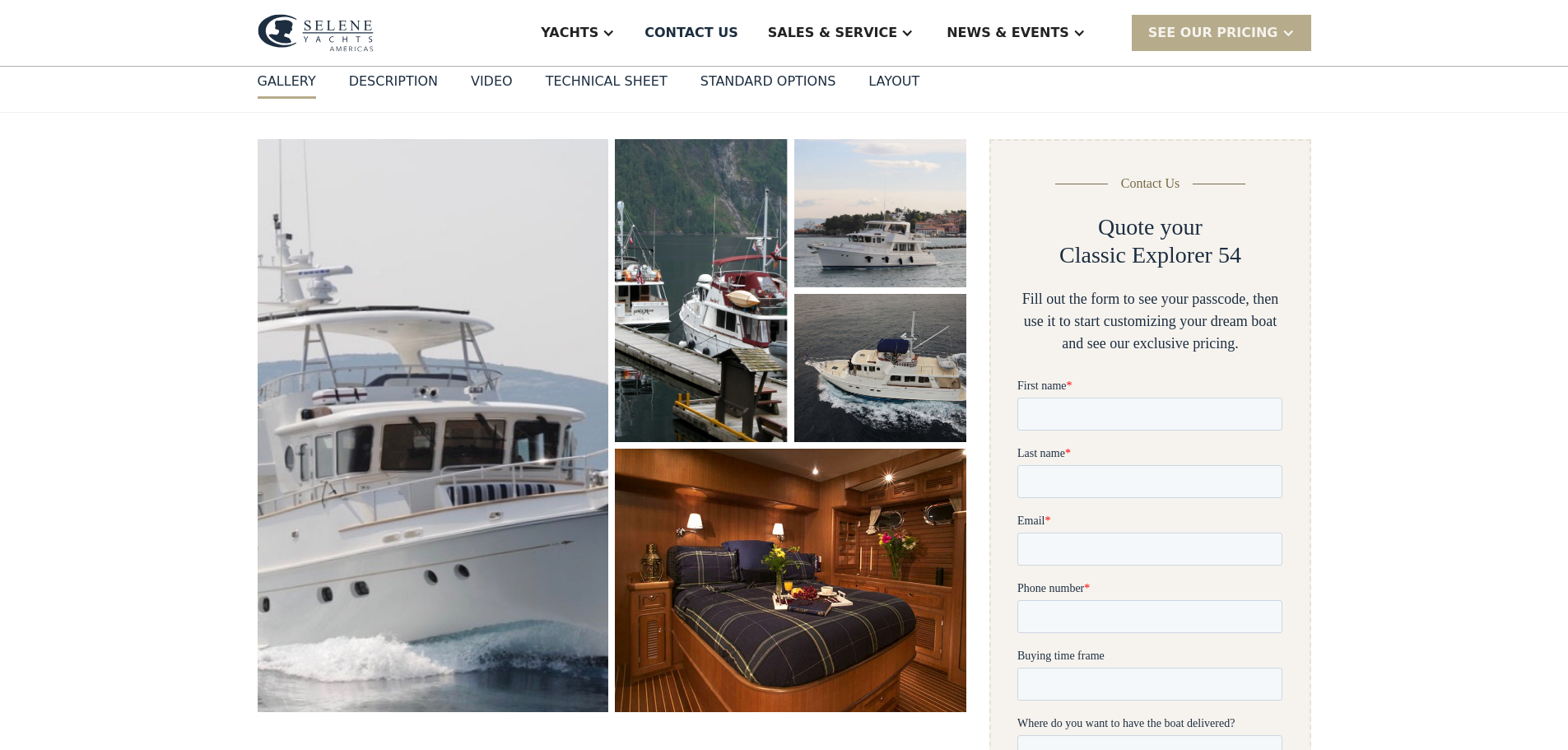
click at [400, 350] on img "open lightbox" at bounding box center [433, 426] width 361 height 590
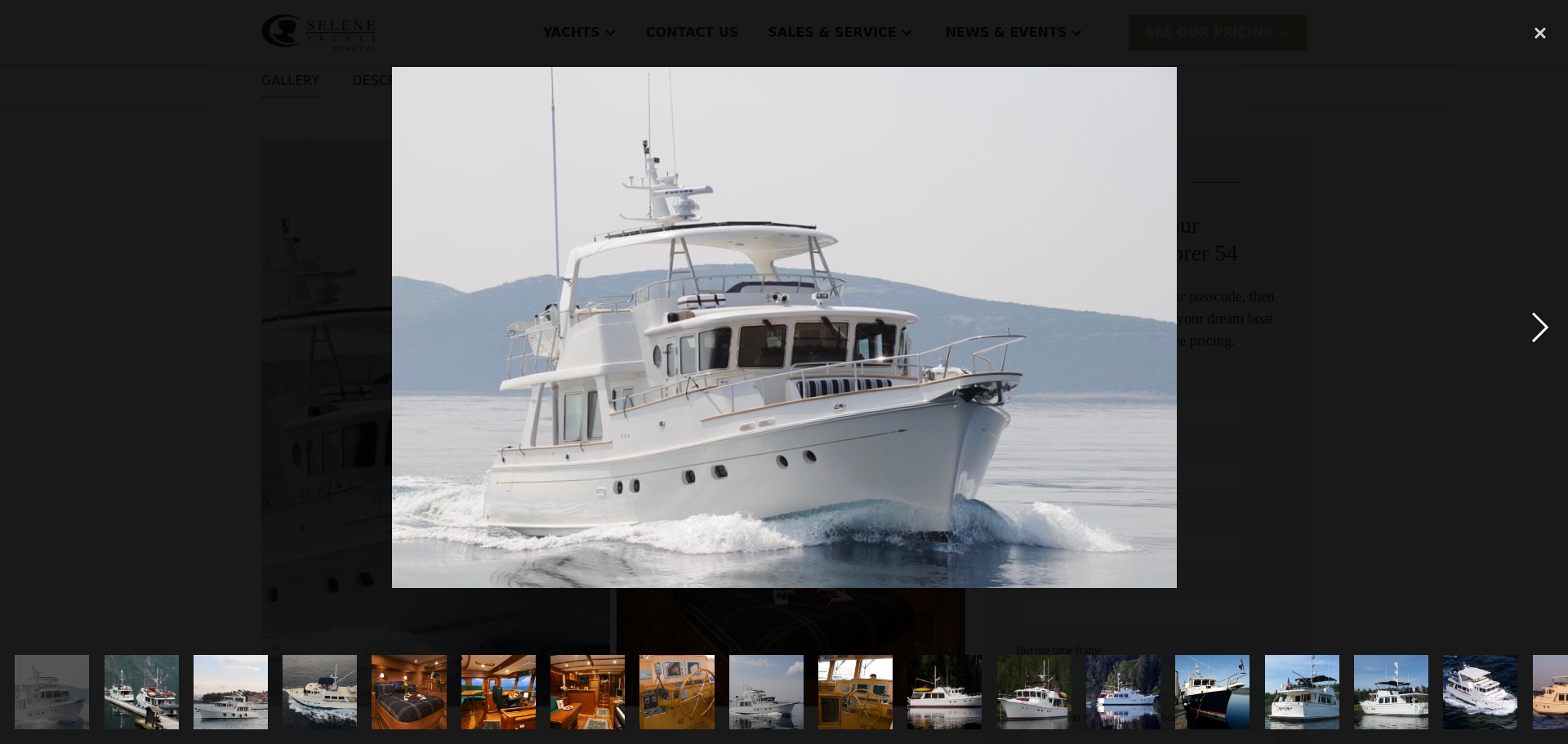
click at [1537, 330] on div "next image" at bounding box center [1540, 327] width 56 height 624
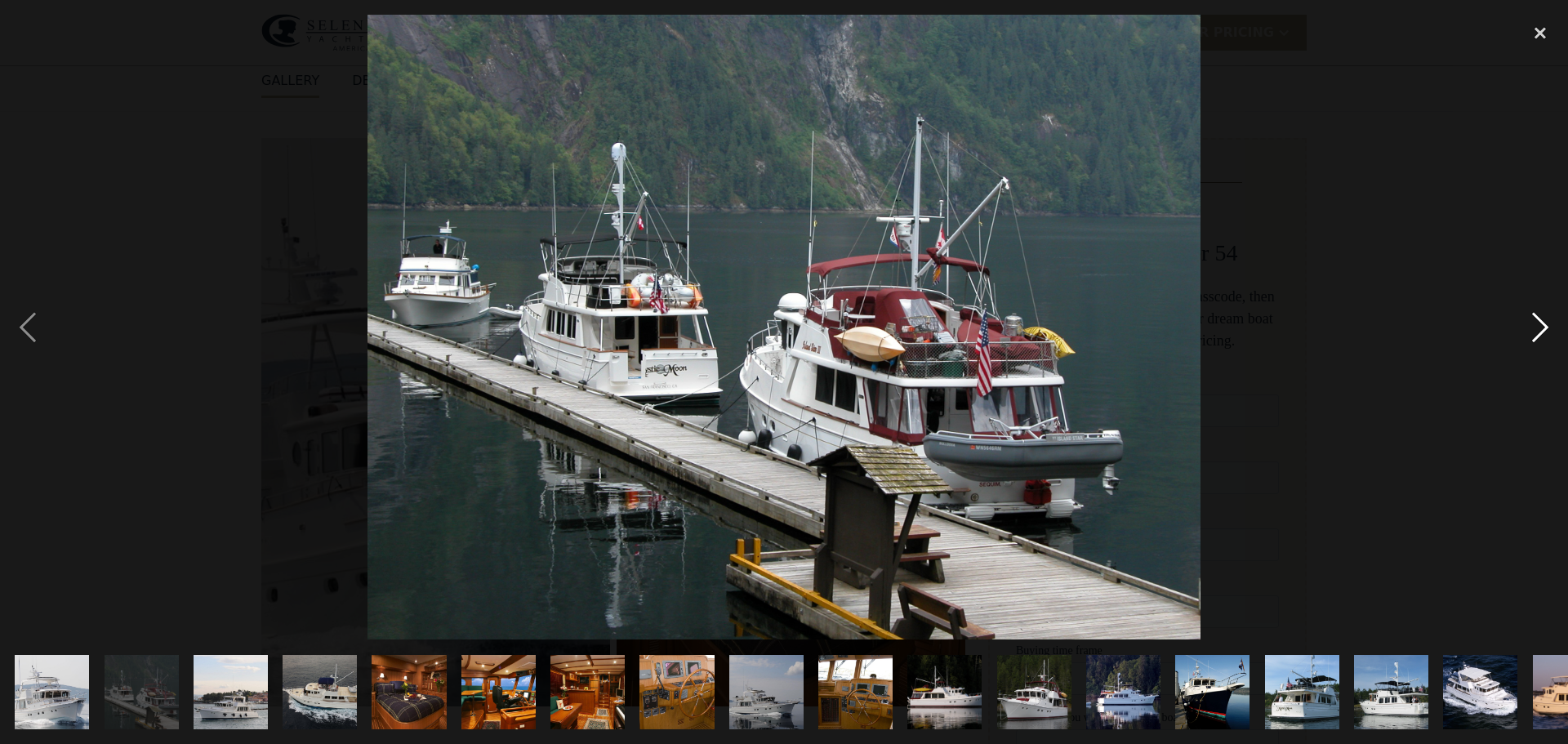
click at [1537, 330] on div "next image" at bounding box center [1540, 327] width 56 height 624
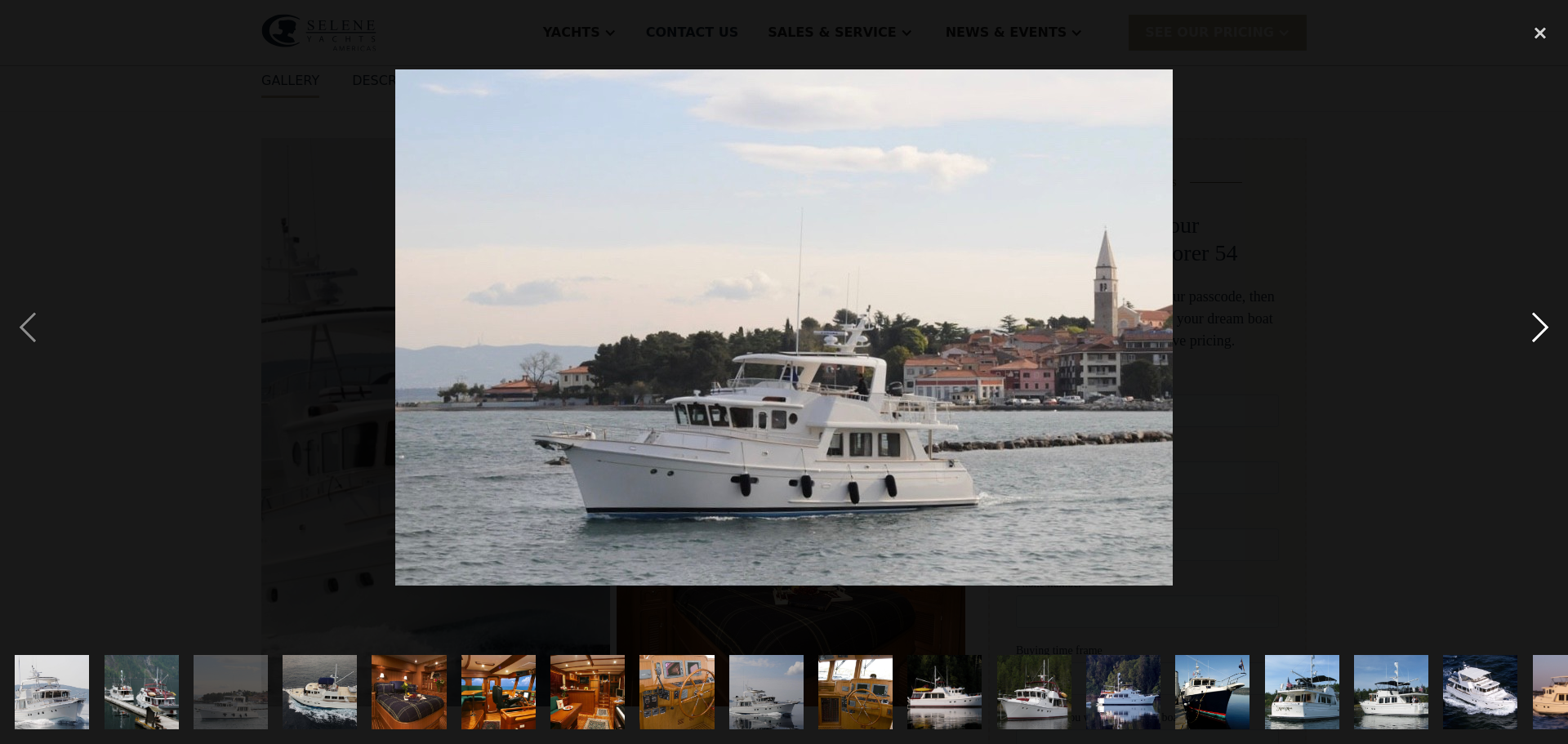
click at [1537, 330] on div "next image" at bounding box center [1540, 327] width 56 height 624
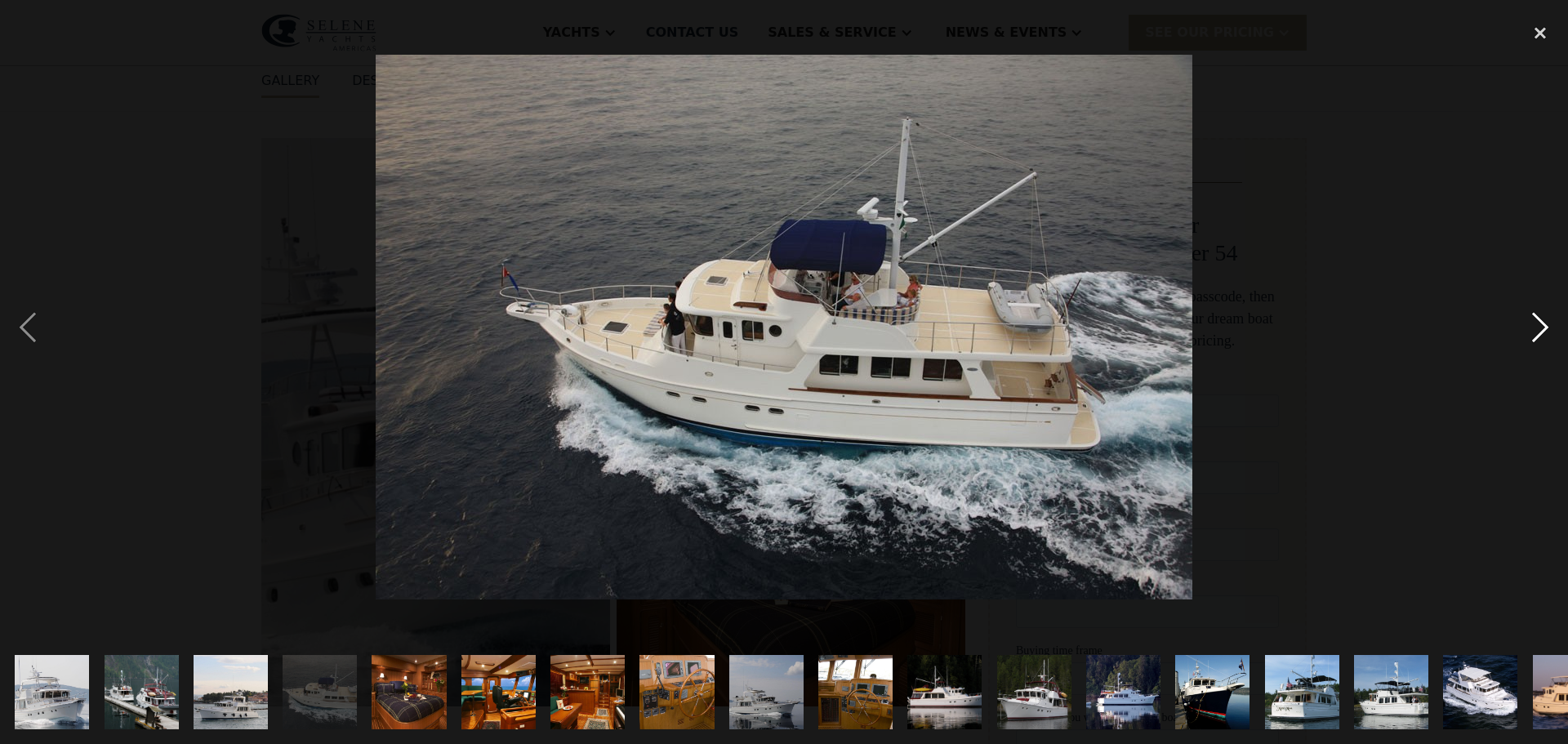
click at [1537, 330] on div "next image" at bounding box center [1540, 327] width 56 height 624
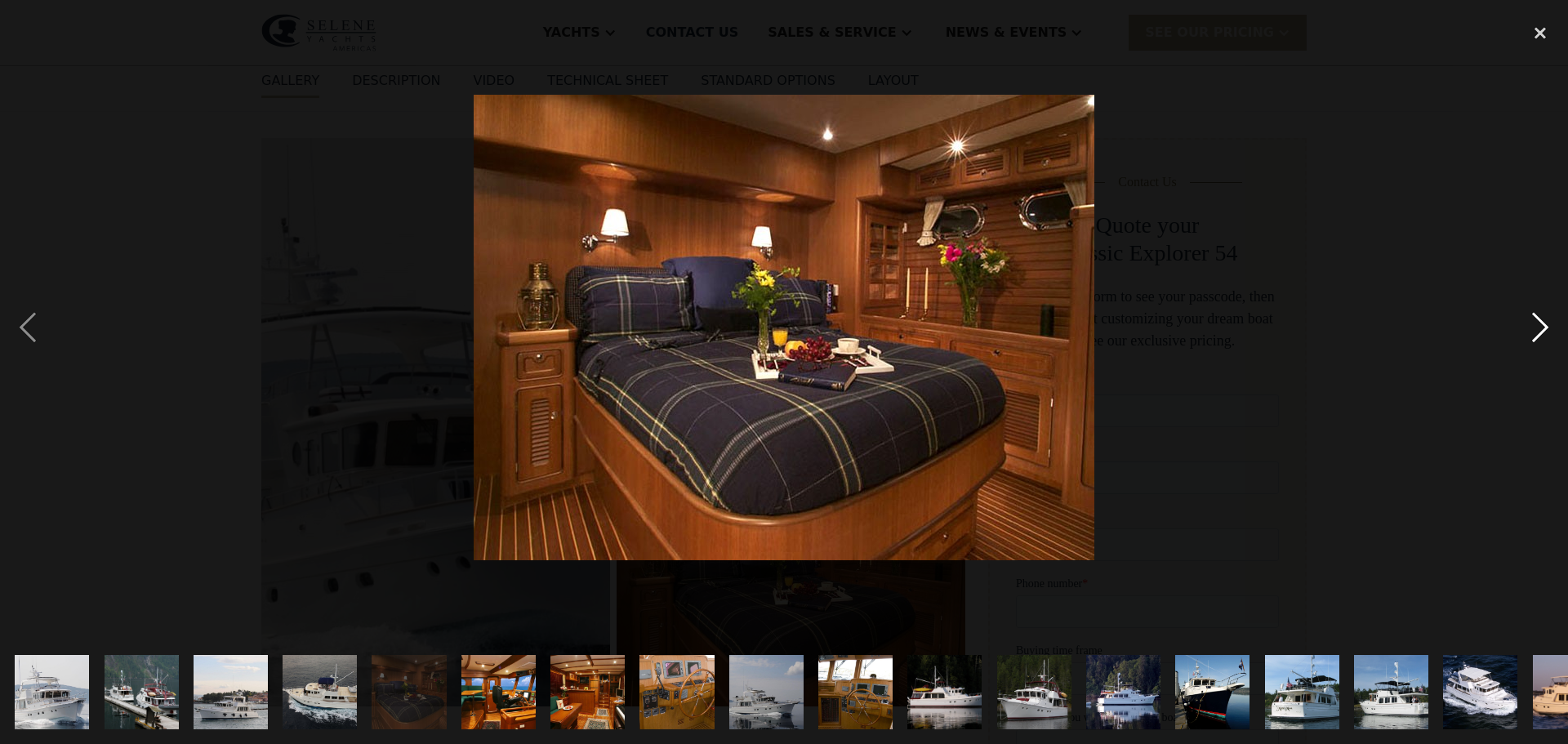
click at [1537, 330] on div "next image" at bounding box center [1540, 327] width 56 height 624
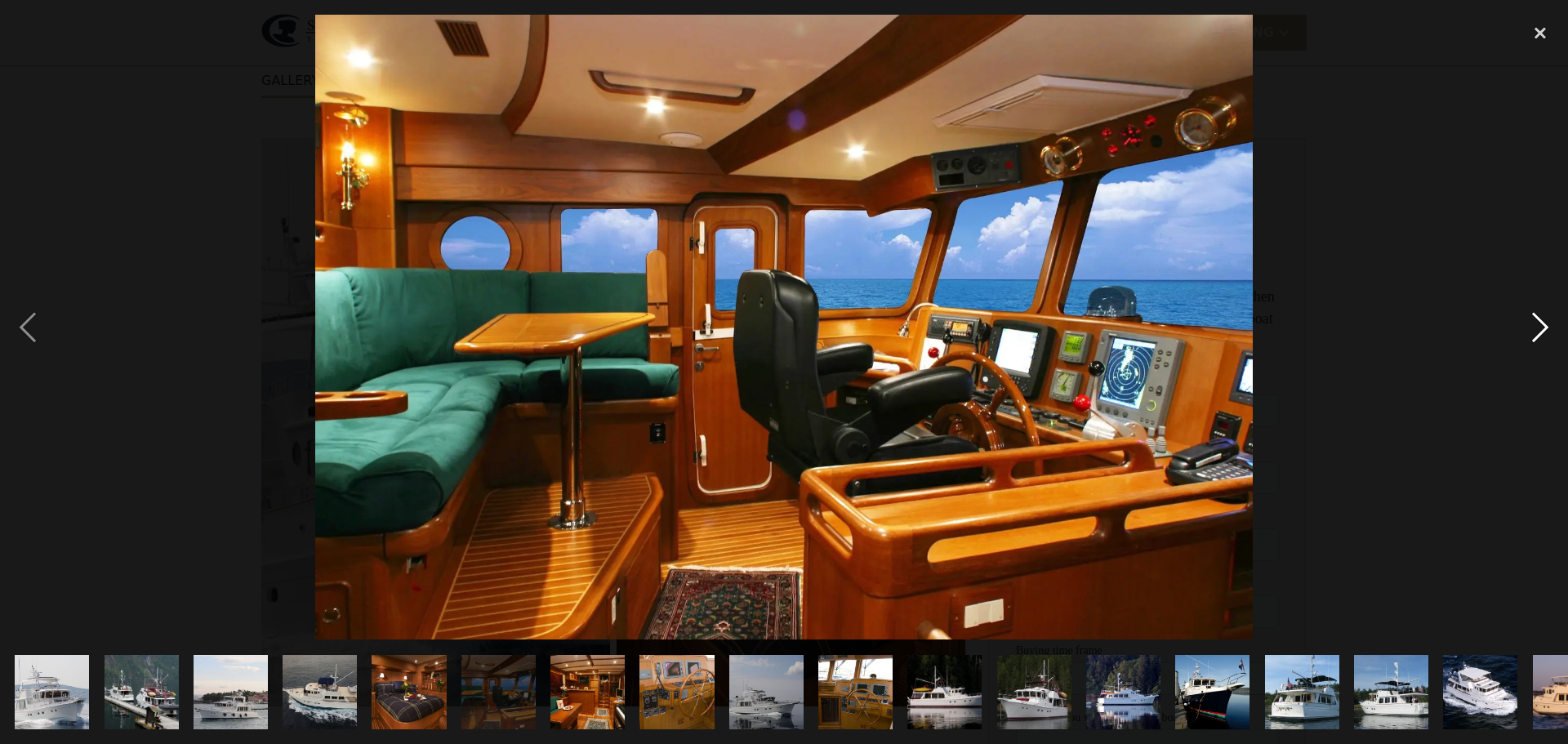
click at [1537, 330] on div "next image" at bounding box center [1540, 327] width 56 height 624
